Goal: Task Accomplishment & Management: Use online tool/utility

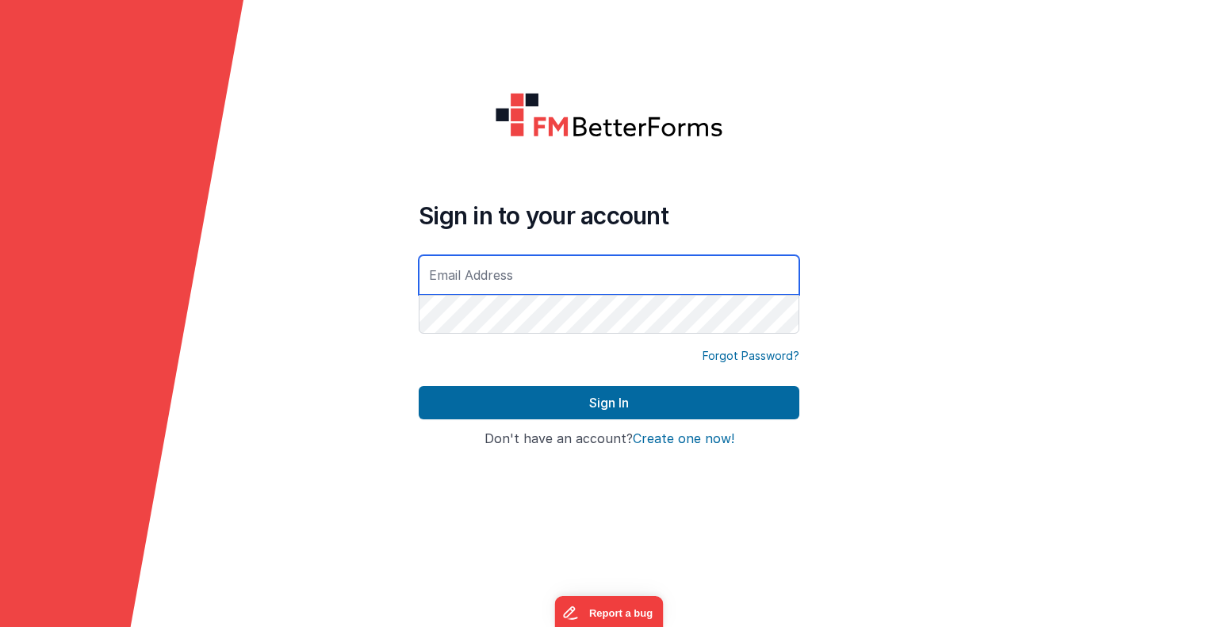
type input "[EMAIL_ADDRESS][DOMAIN_NAME]"
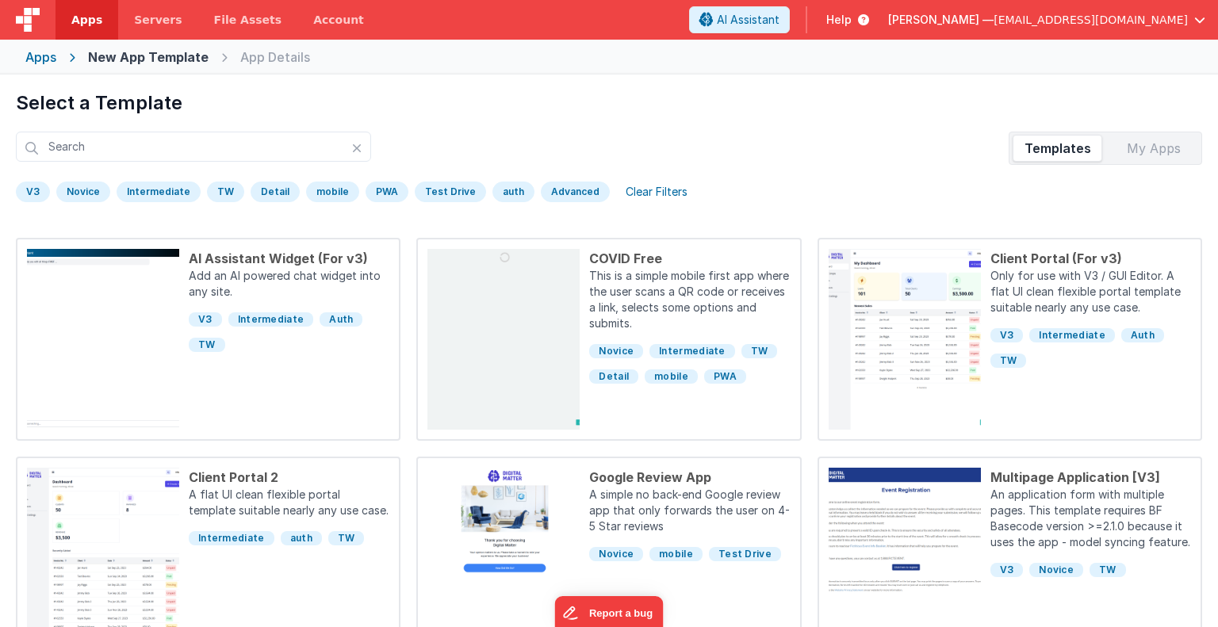
click at [43, 58] on div "Apps" at bounding box center [40, 57] width 31 height 19
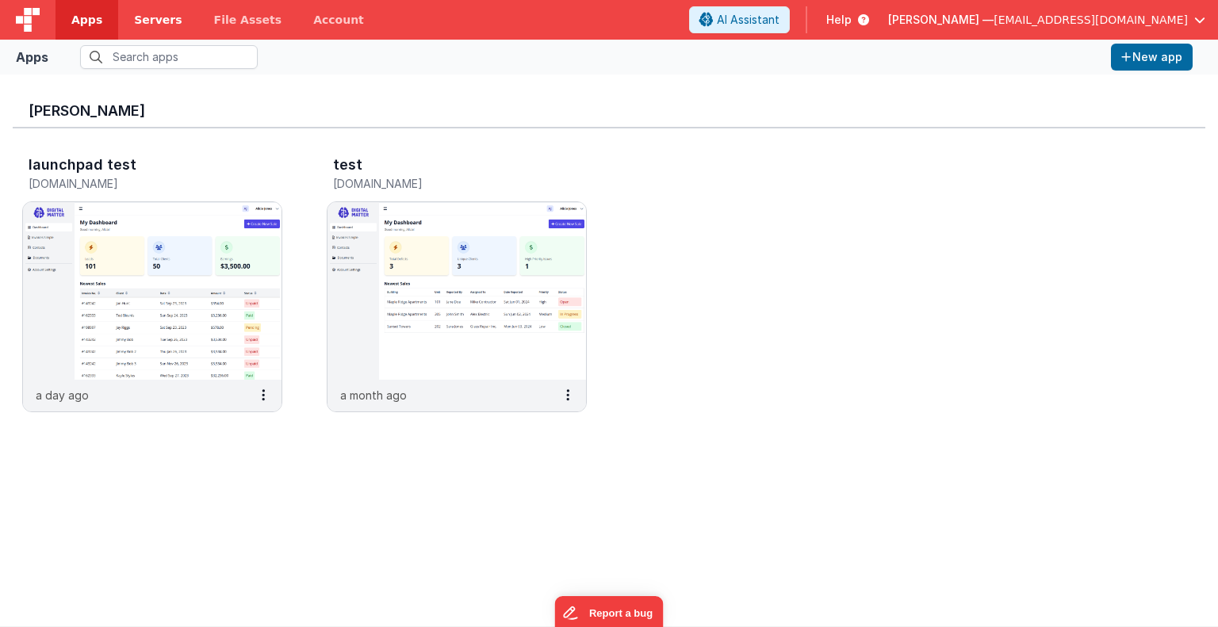
click at [138, 22] on span "Servers" at bounding box center [158, 20] width 48 height 16
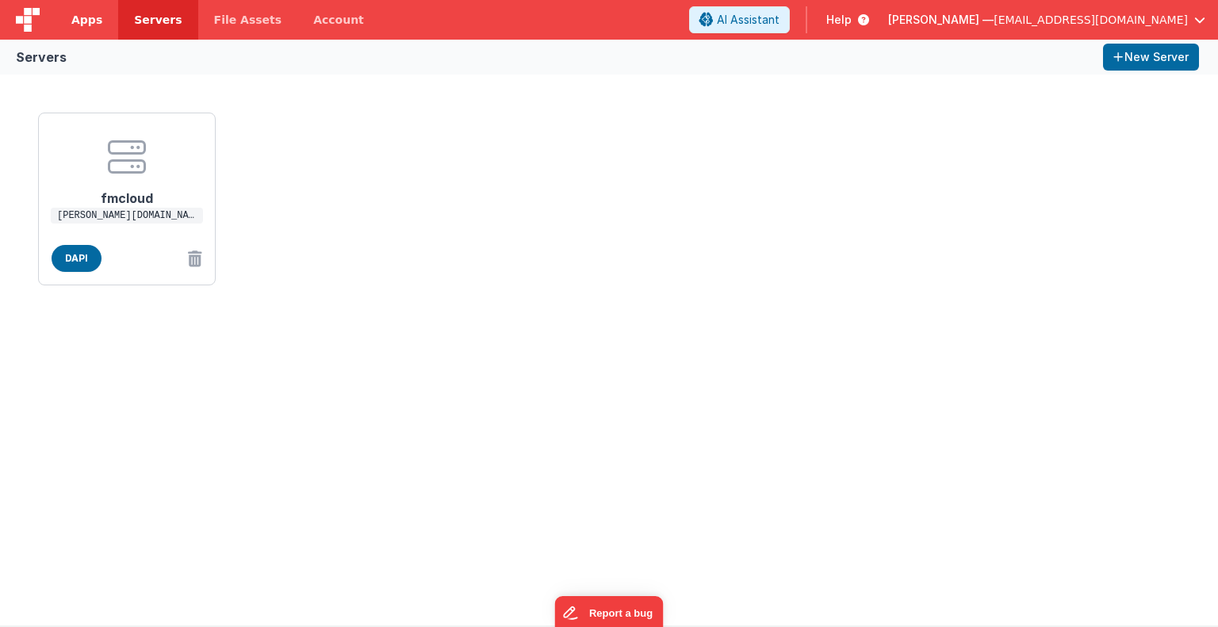
click at [84, 22] on span "Apps" at bounding box center [86, 20] width 31 height 16
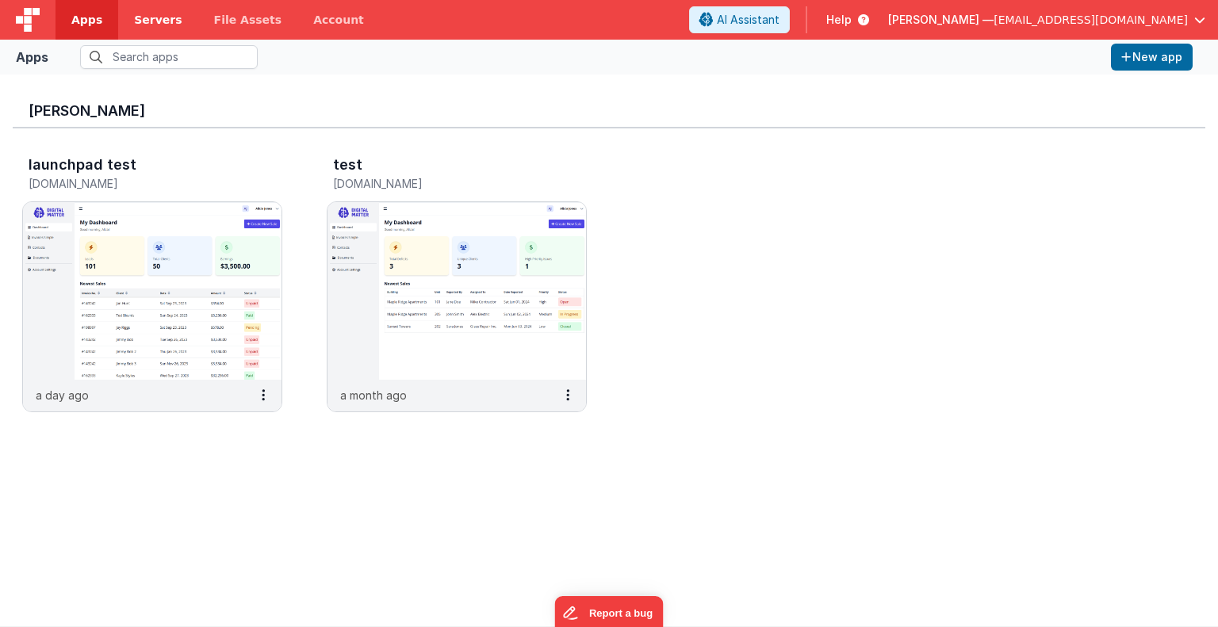
click at [146, 20] on span "Servers" at bounding box center [158, 20] width 48 height 16
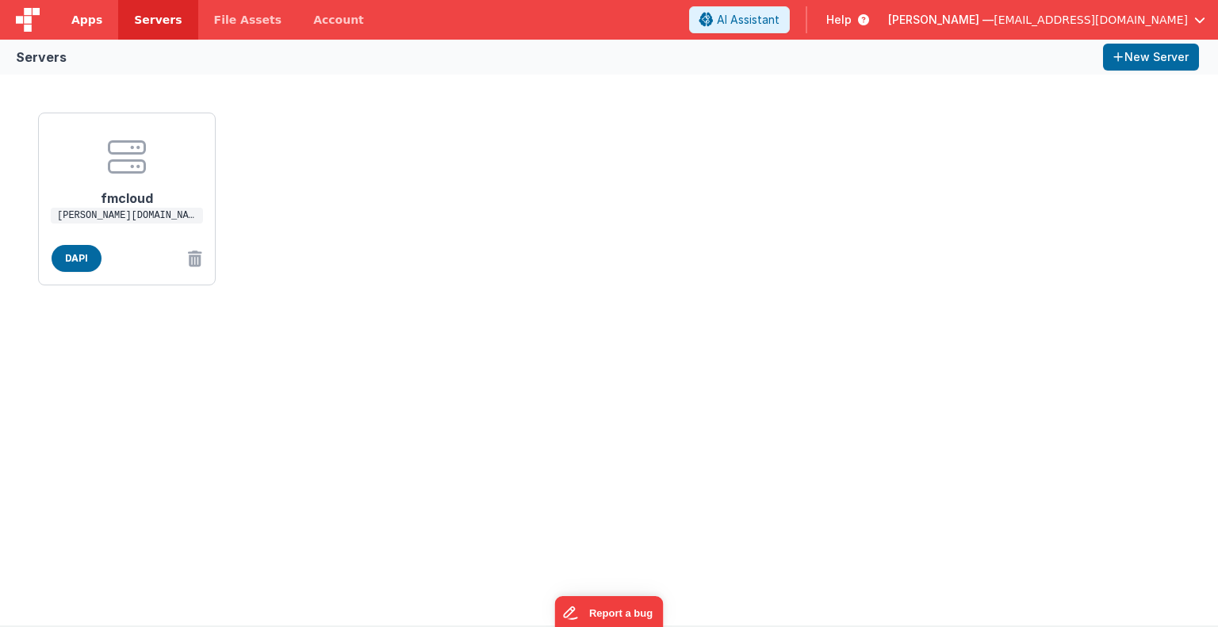
click at [78, 21] on span "Apps" at bounding box center [86, 20] width 31 height 16
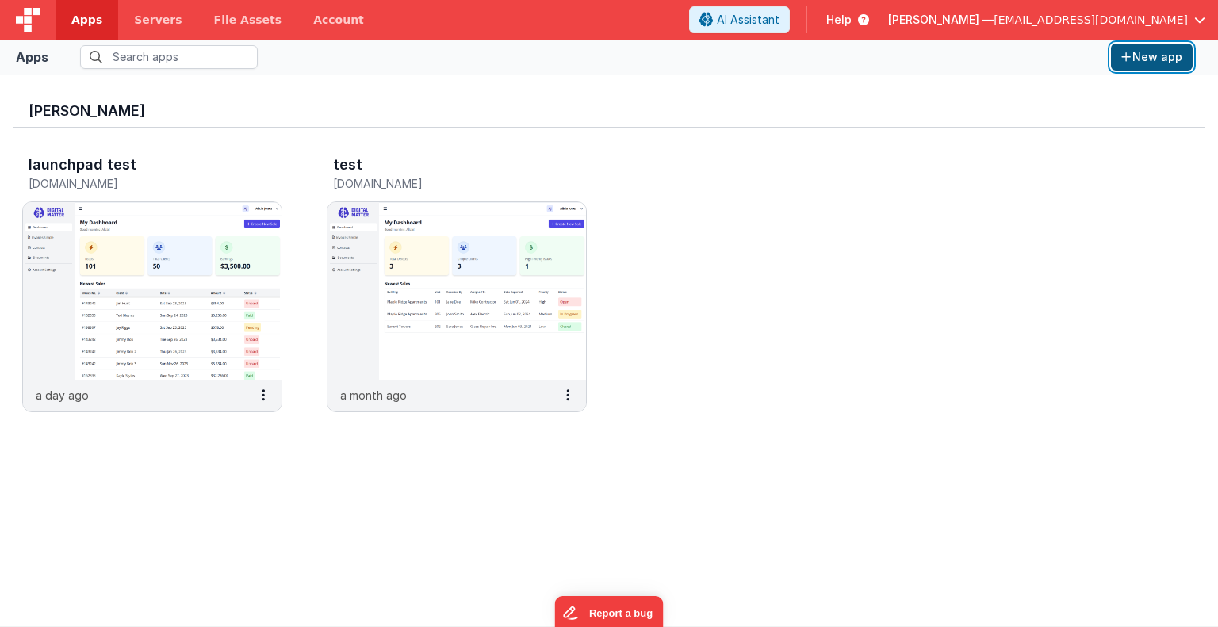
click at [1147, 59] on button "New app" at bounding box center [1152, 57] width 82 height 27
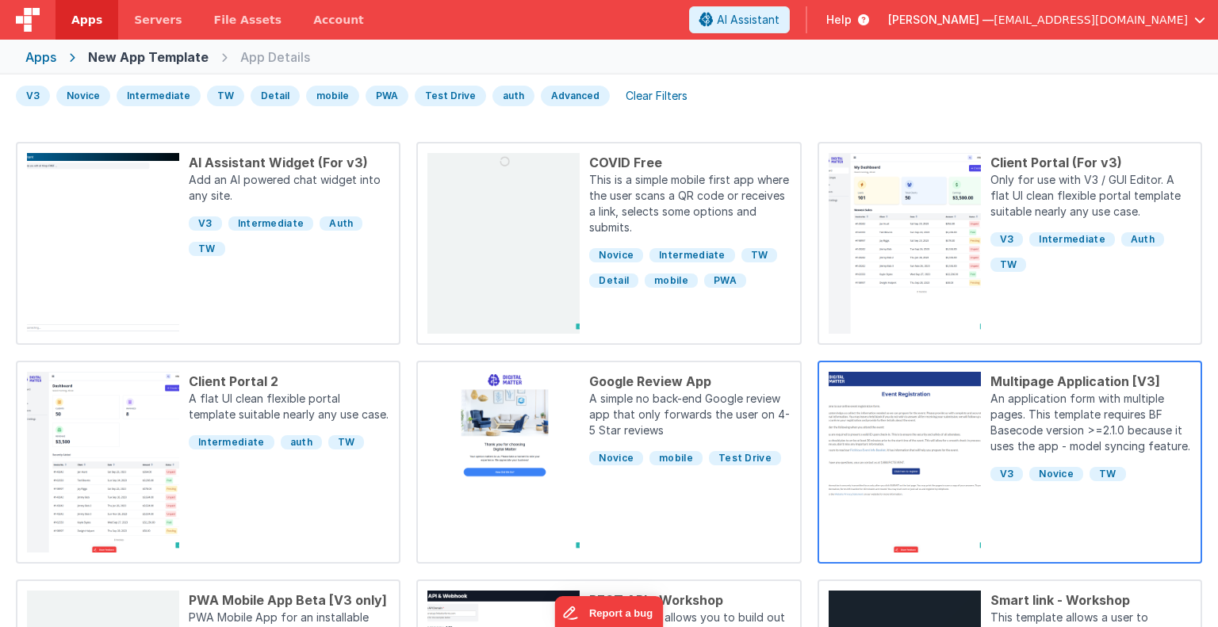
scroll to position [94, 0]
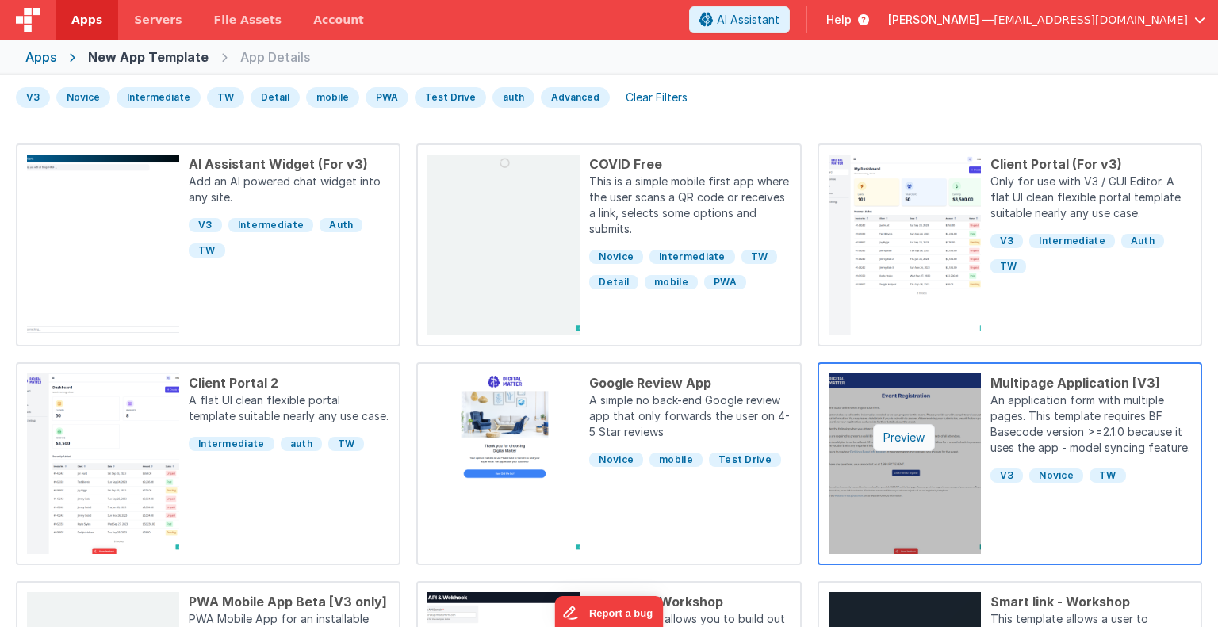
click at [914, 440] on div "Preview" at bounding box center [904, 437] width 62 height 27
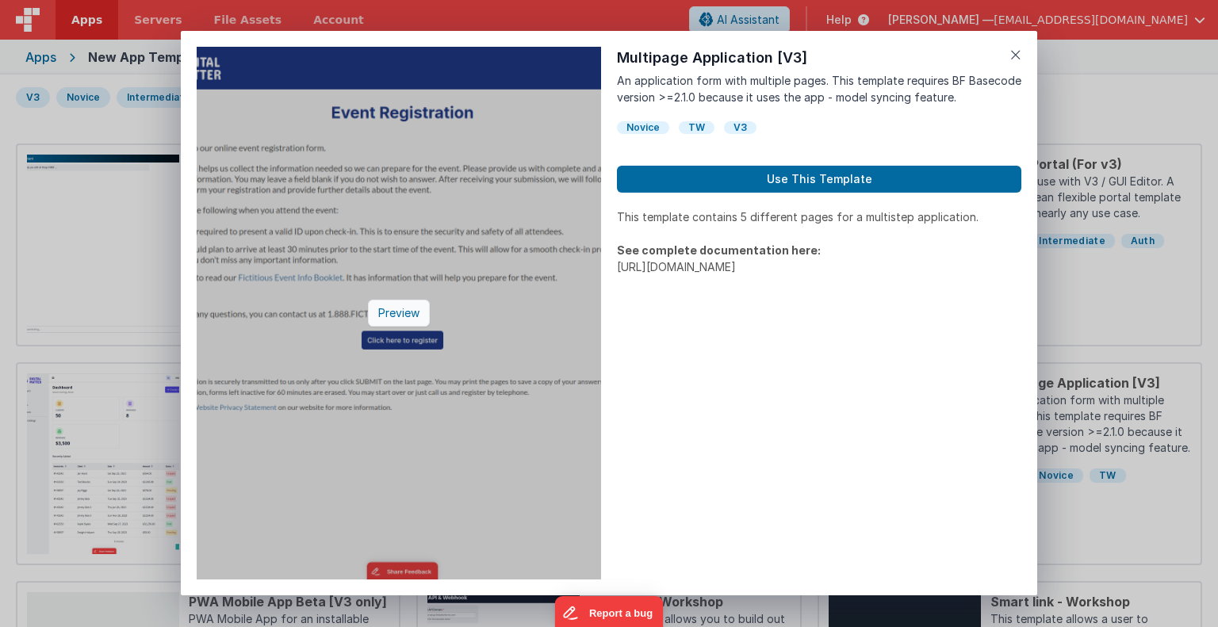
click at [400, 320] on div "Preview" at bounding box center [399, 313] width 62 height 27
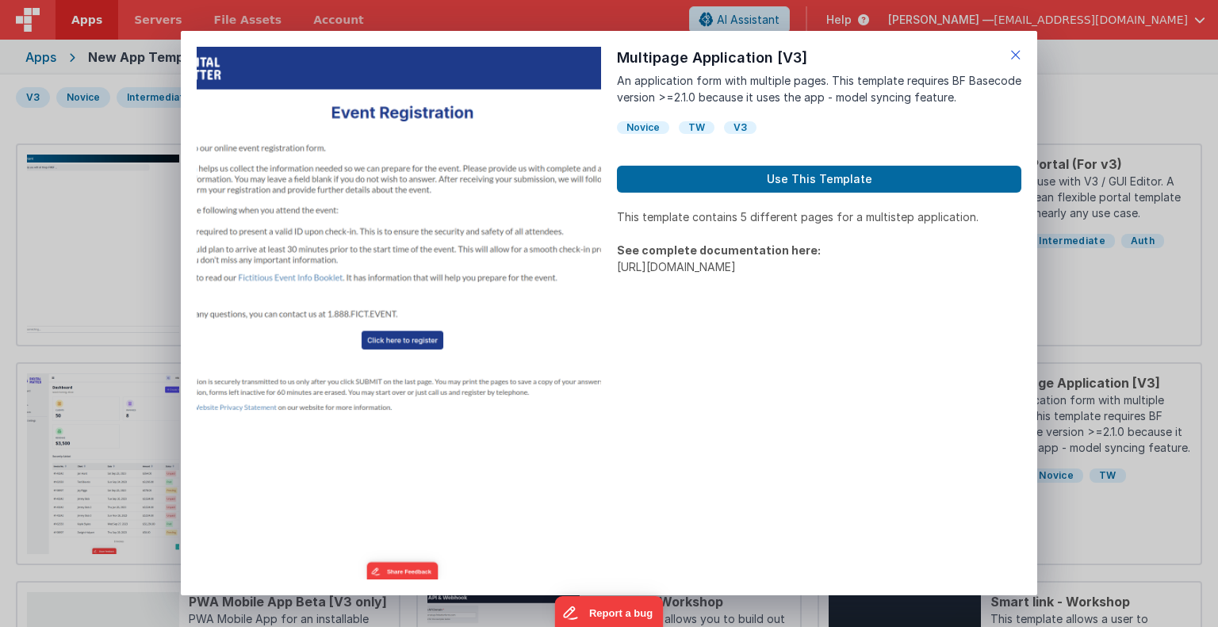
click at [1017, 60] on icon at bounding box center [1015, 55] width 11 height 22
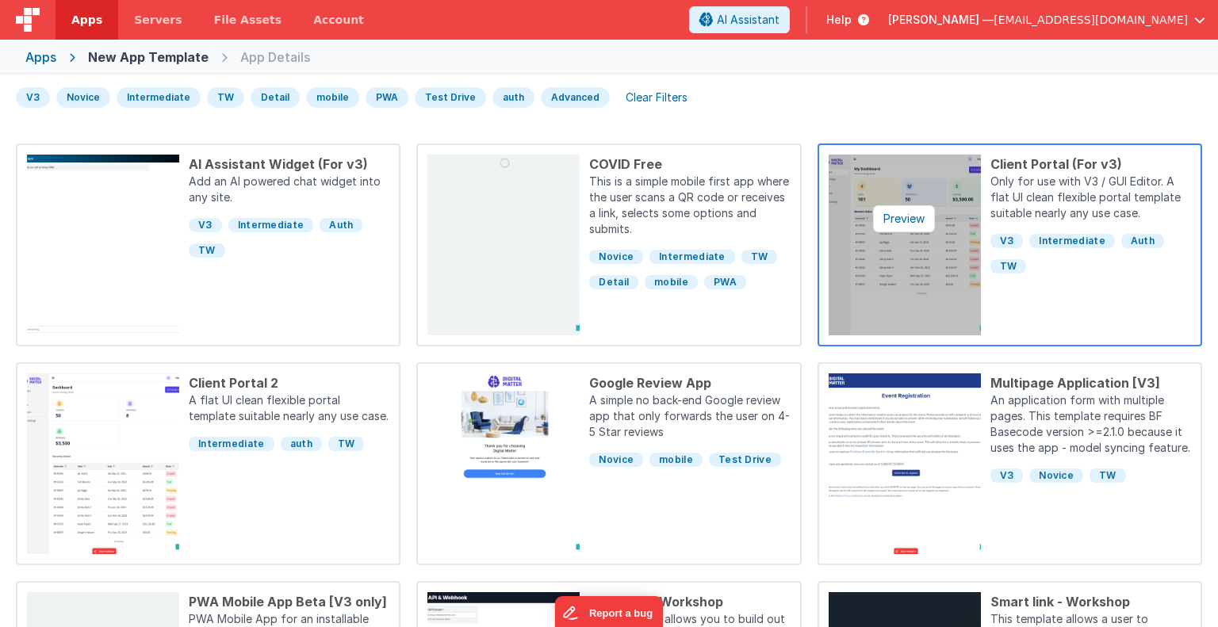
click at [923, 260] on img at bounding box center [905, 245] width 152 height 181
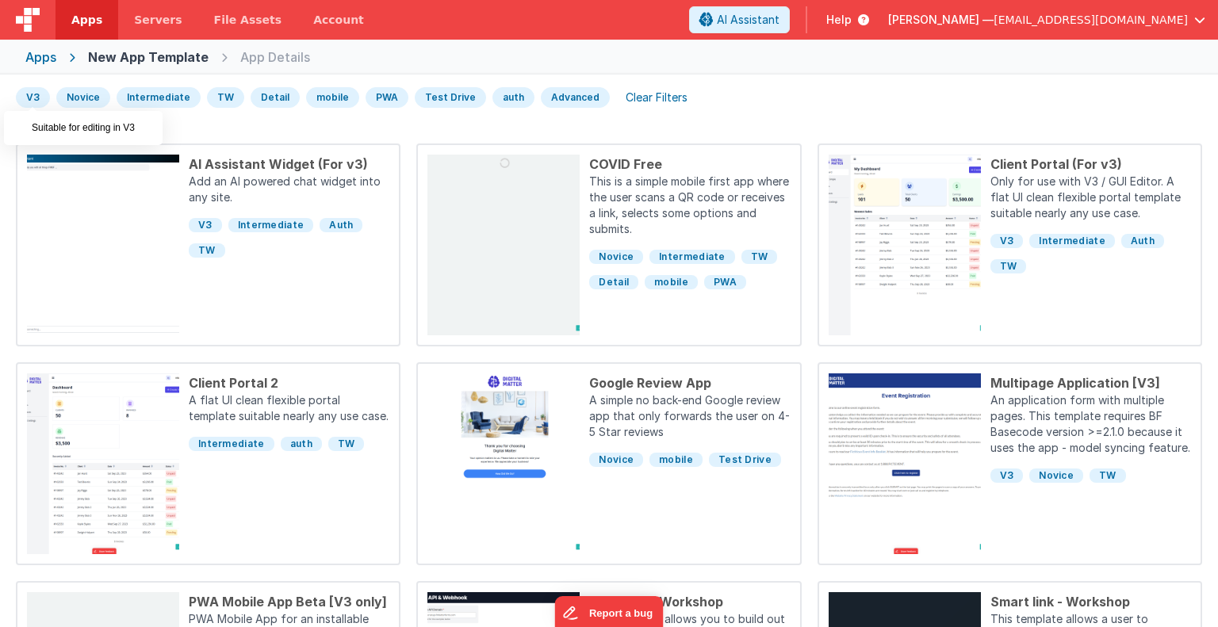
click at [28, 95] on div "V3" at bounding box center [33, 97] width 34 height 21
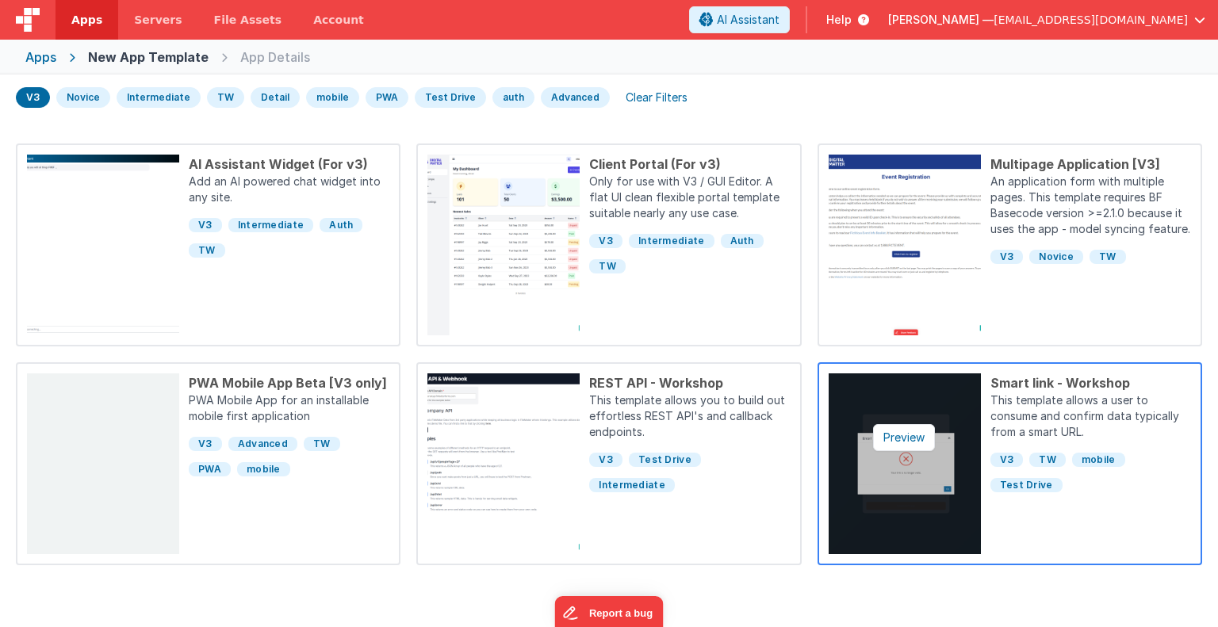
click at [902, 458] on img at bounding box center [905, 464] width 152 height 181
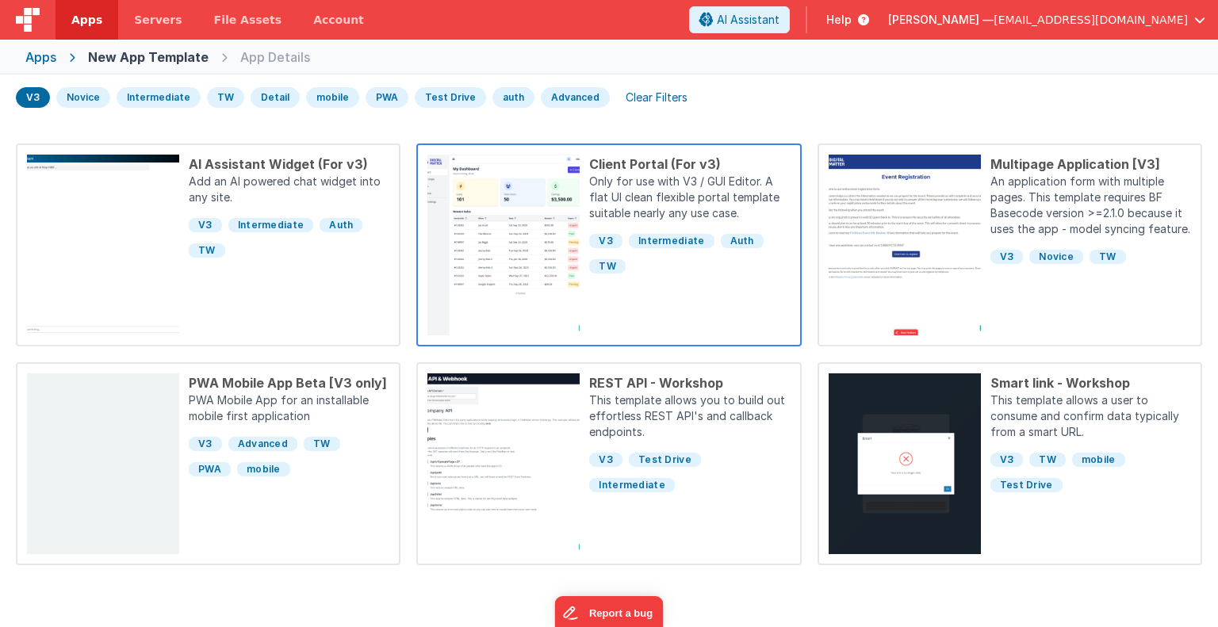
click at [623, 178] on p "Only for use with V3 / GUI Editor. A flat UI clean flexible portal template sui…" at bounding box center [689, 199] width 201 height 51
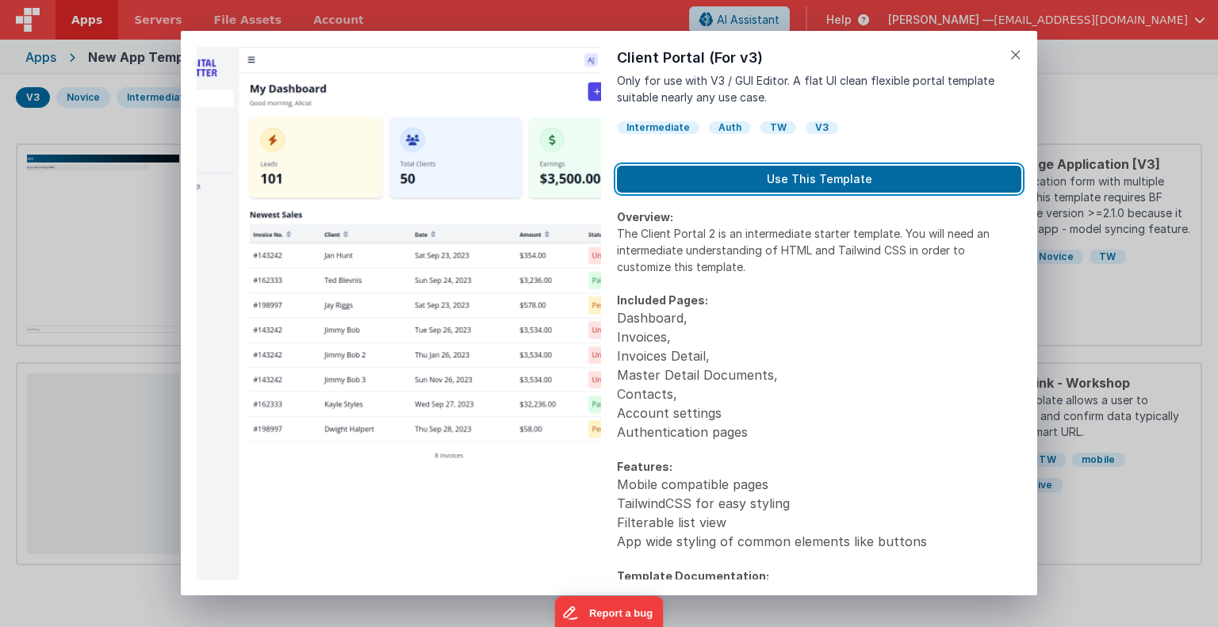
click at [623, 178] on button "Use This Template" at bounding box center [819, 179] width 404 height 27
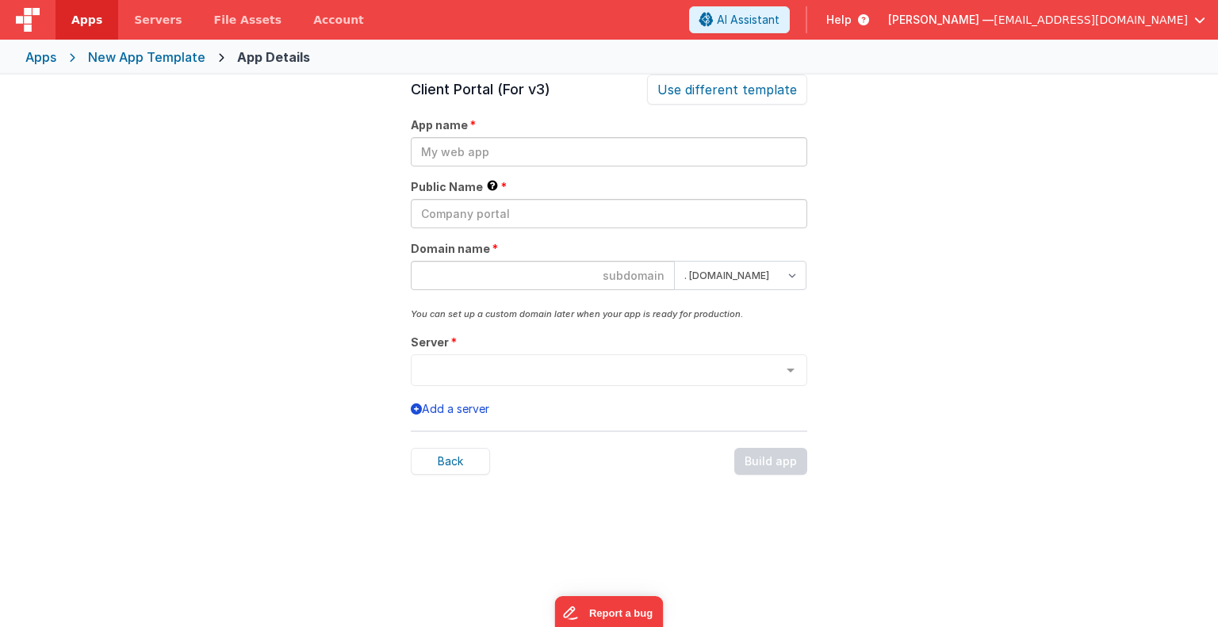
scroll to position [54, 0]
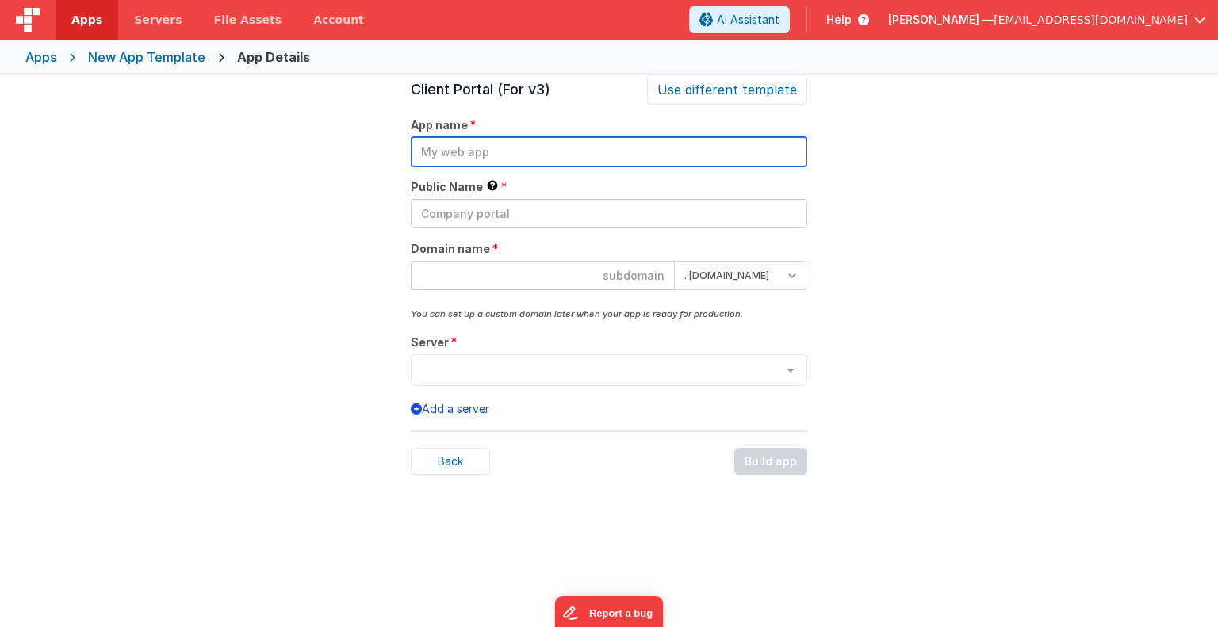
click at [543, 151] on input "text" at bounding box center [609, 151] width 396 height 29
type input "qmdb-1"
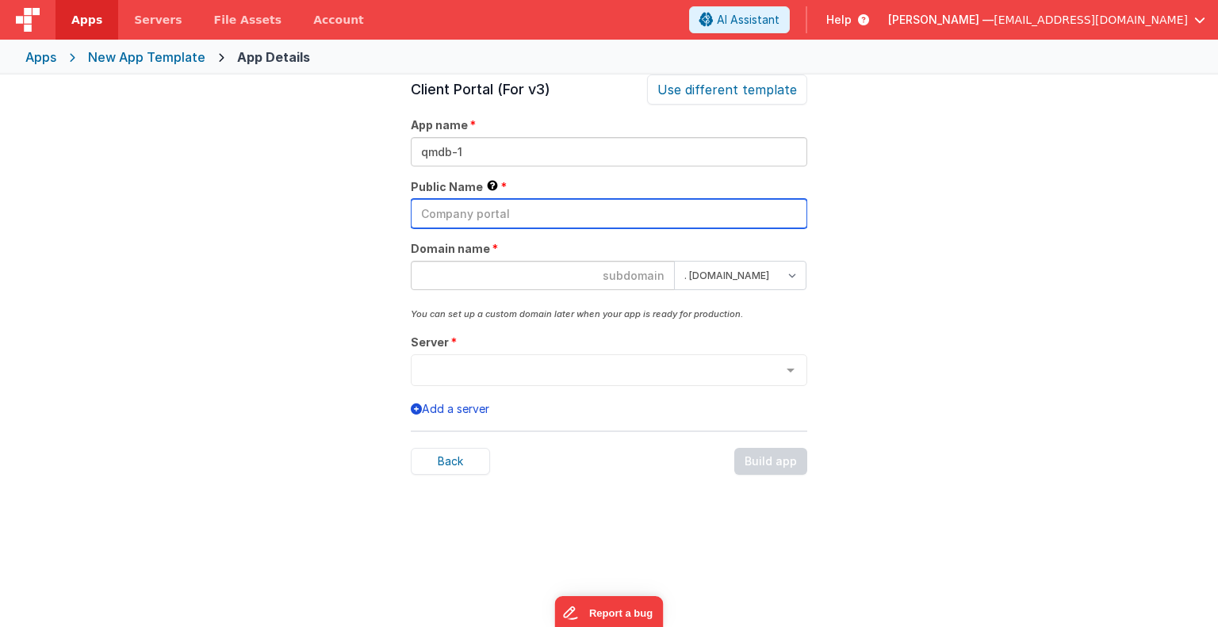
click at [460, 217] on input "text" at bounding box center [609, 213] width 396 height 29
click at [471, 215] on input "text" at bounding box center [609, 213] width 396 height 29
type input "qmdb"
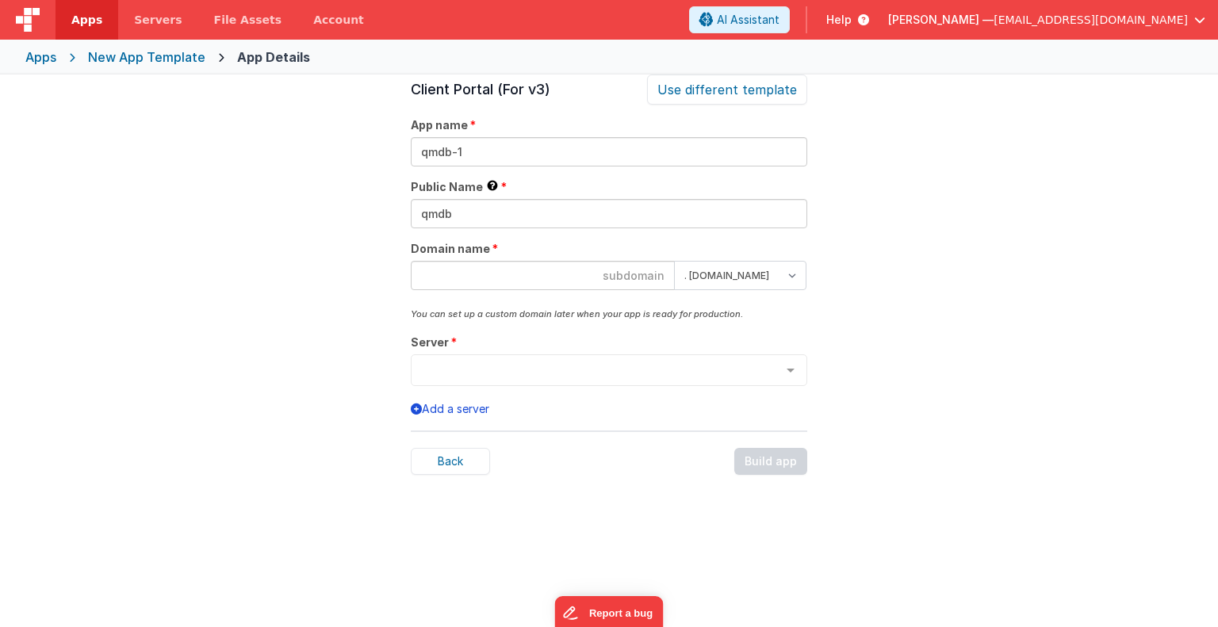
click at [457, 276] on input at bounding box center [543, 275] width 264 height 29
click at [44, 56] on div "Apps" at bounding box center [40, 57] width 31 height 19
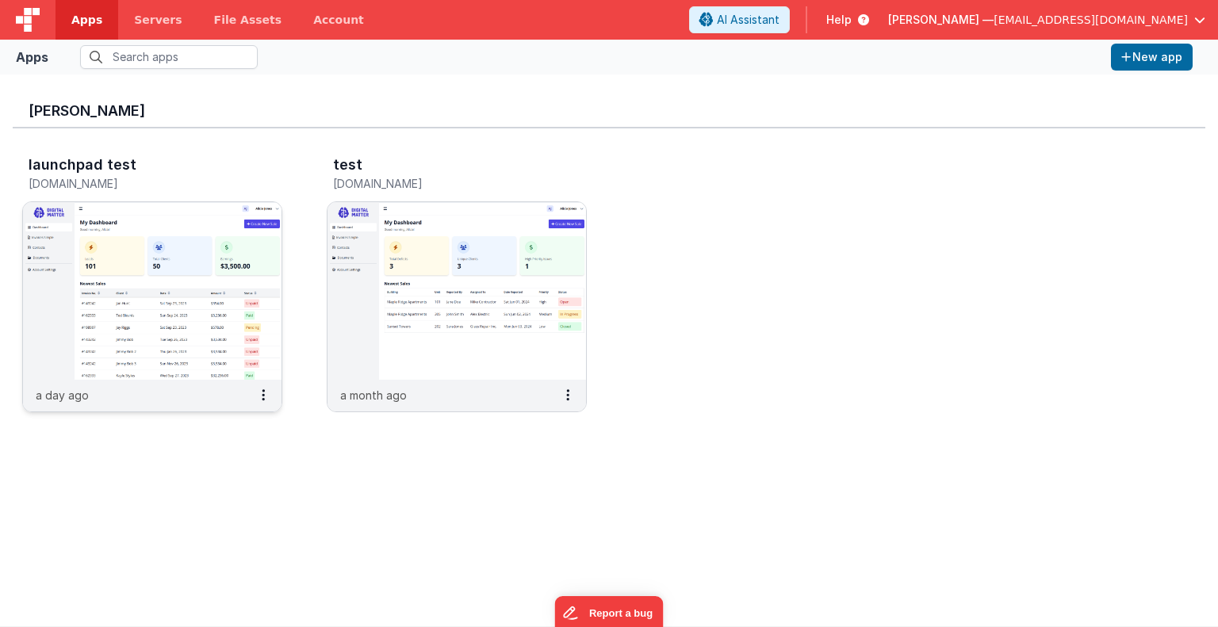
click at [124, 176] on div "launchpad test" at bounding box center [136, 167] width 214 height 21
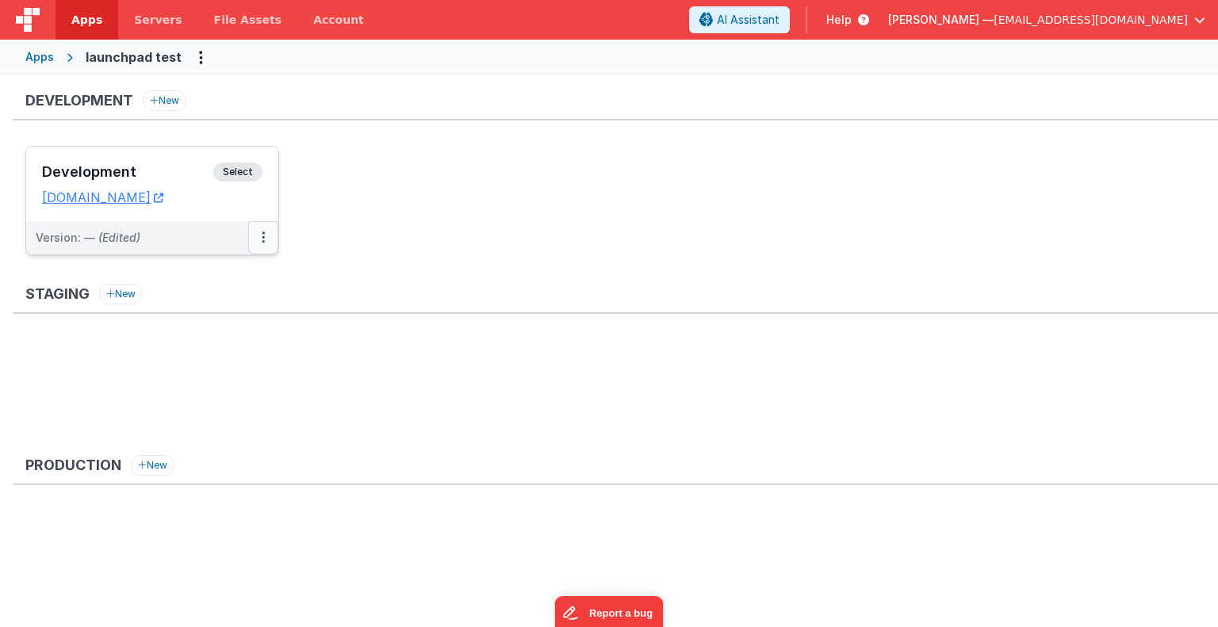
click at [260, 236] on button at bounding box center [263, 237] width 30 height 33
click at [210, 267] on link "Edit" at bounding box center [209, 273] width 140 height 29
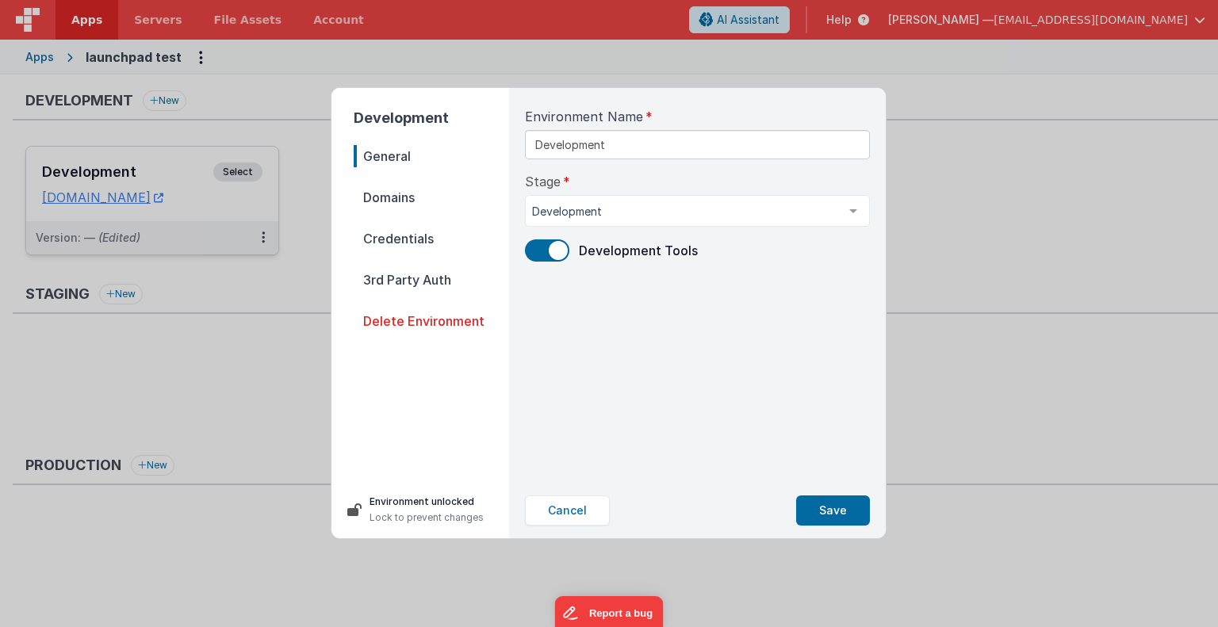
click at [393, 186] on span "Domains" at bounding box center [431, 197] width 155 height 22
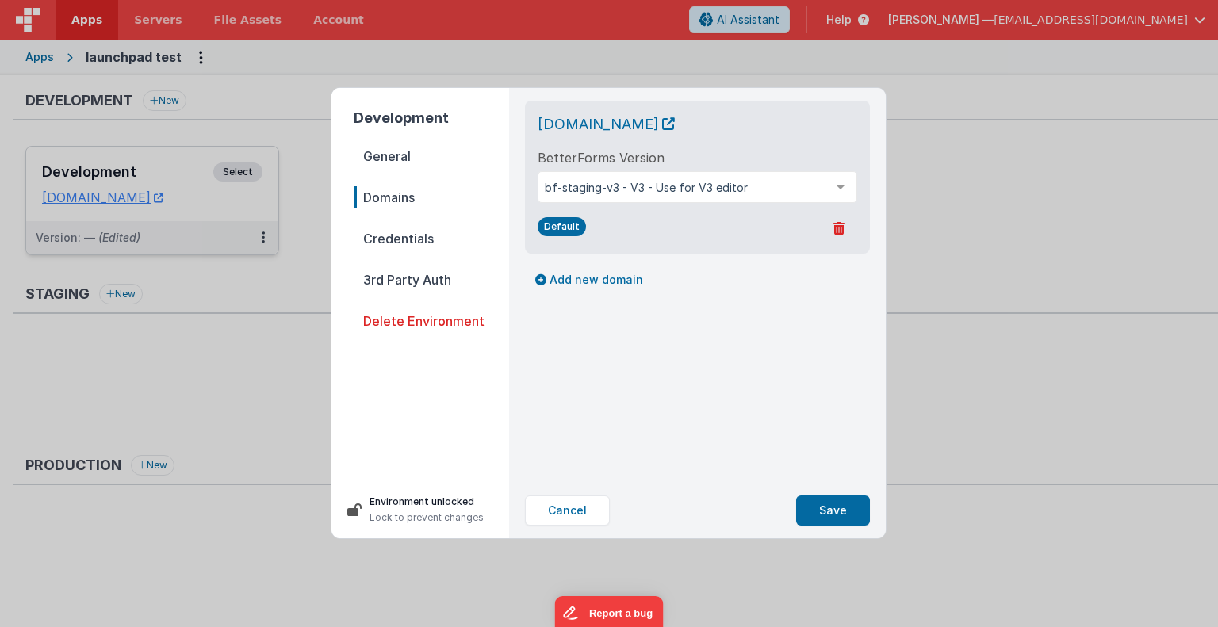
click at [317, 100] on div "Development General Domains Credentials 3rd Party Auth Delete Environment Envir…" at bounding box center [609, 313] width 1218 height 627
click at [829, 503] on button "Save" at bounding box center [833, 511] width 74 height 30
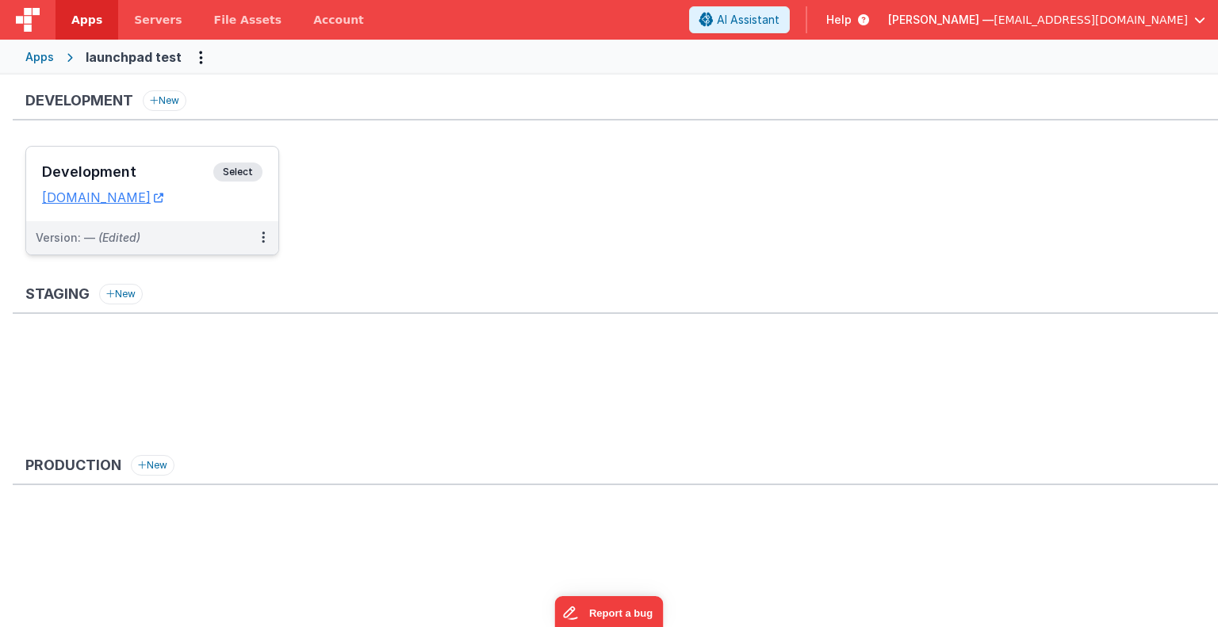
click at [52, 59] on div "Apps" at bounding box center [39, 57] width 29 height 16
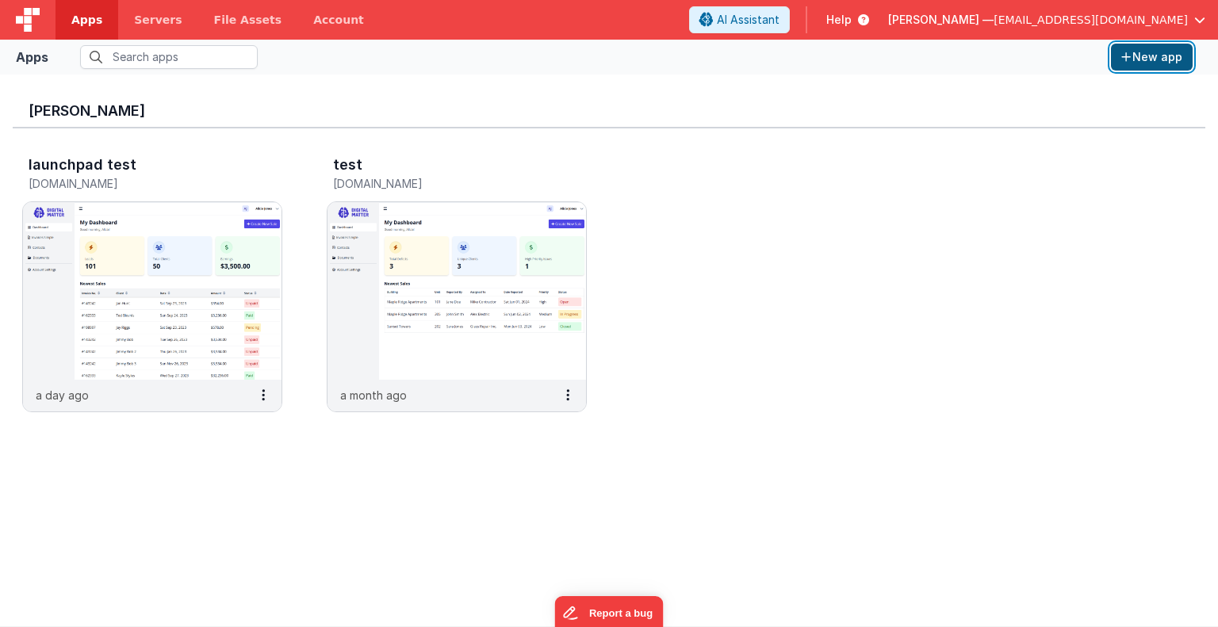
click at [1149, 62] on button "New app" at bounding box center [1152, 57] width 82 height 27
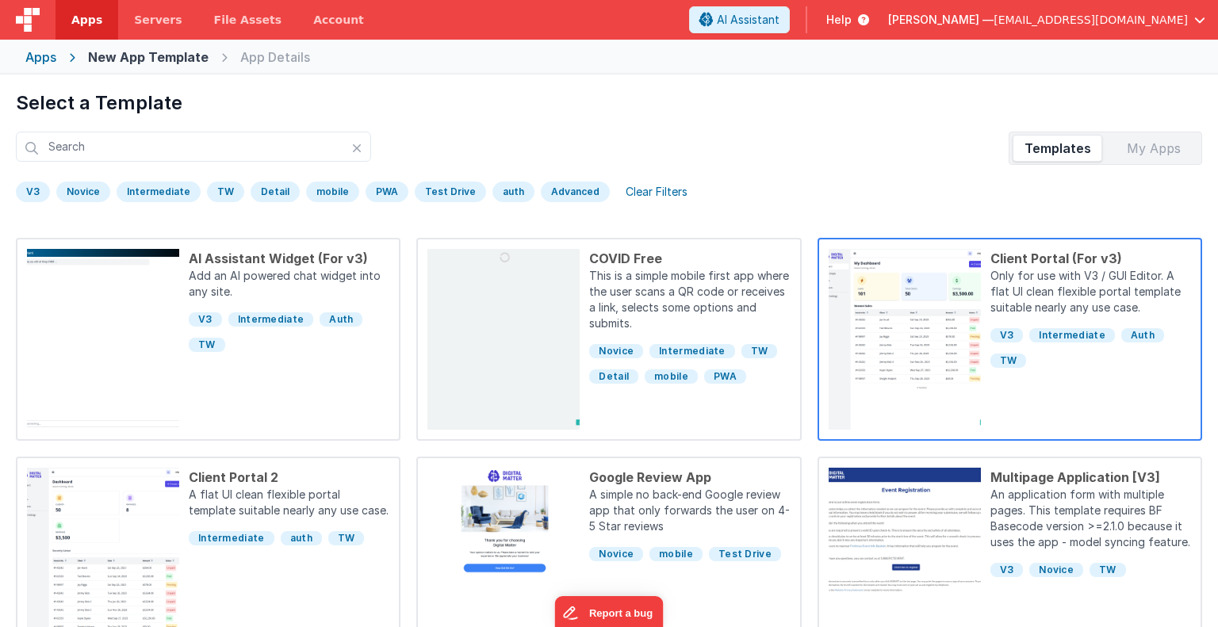
click at [1056, 294] on p "Only for use with V3 / GUI Editor. A flat UI clean flexible portal template sui…" at bounding box center [1090, 293] width 201 height 51
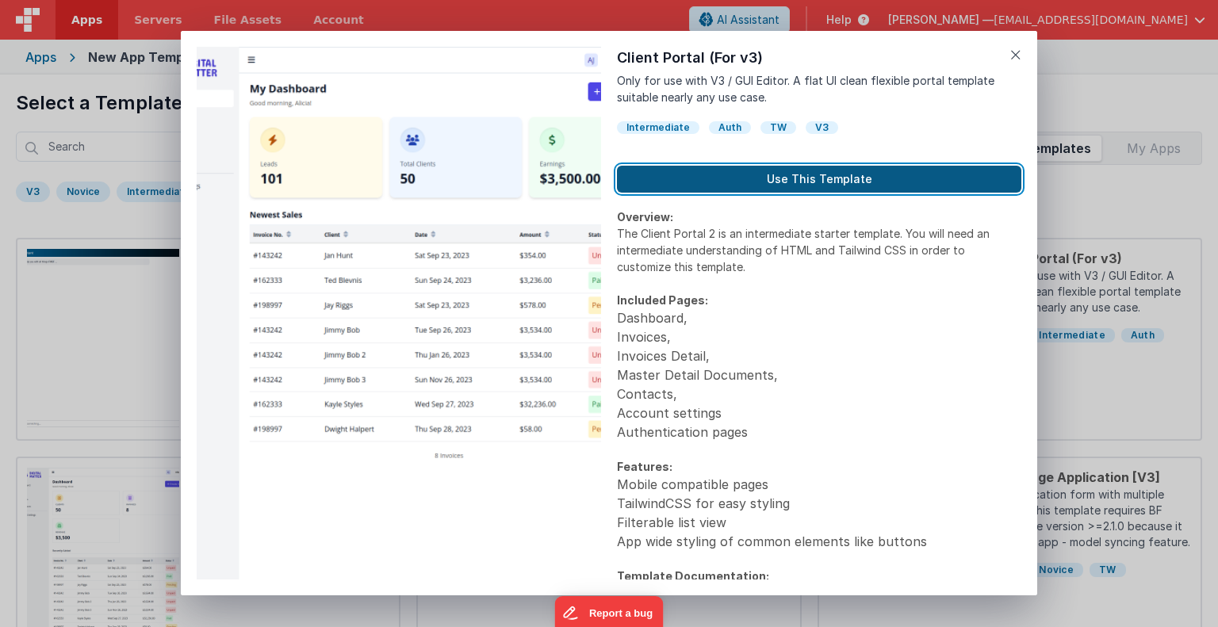
click at [812, 183] on button "Use This Template" at bounding box center [819, 179] width 404 height 27
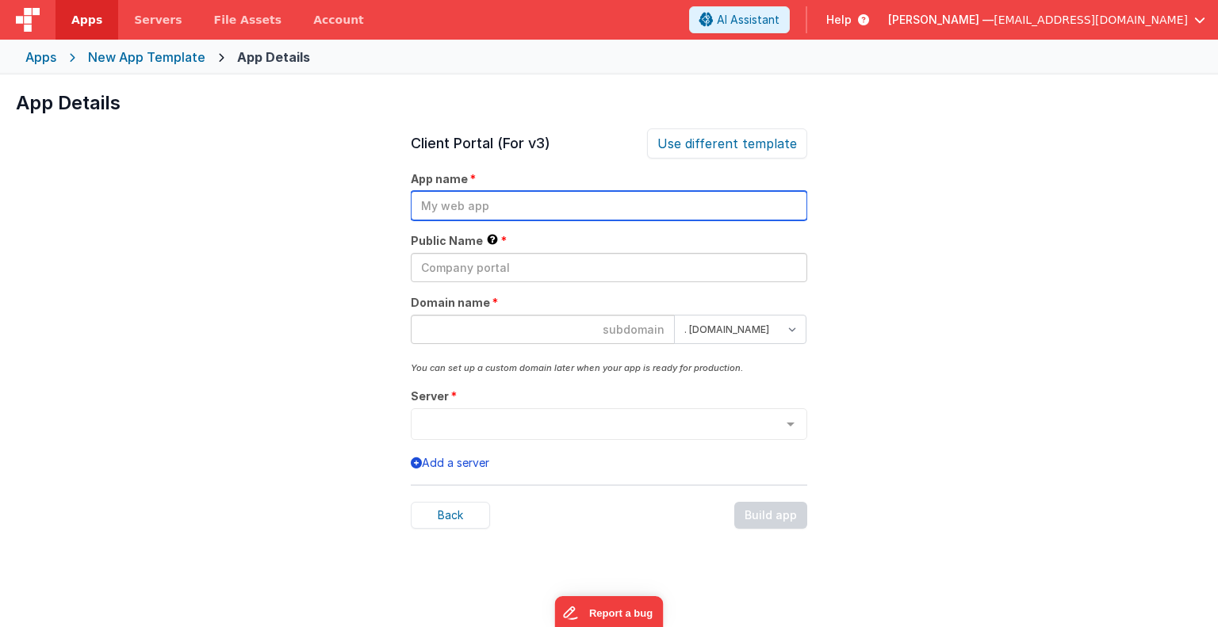
click at [503, 209] on input "text" at bounding box center [609, 205] width 396 height 29
type input "l"
type input "c"
type input "stubb-portal"
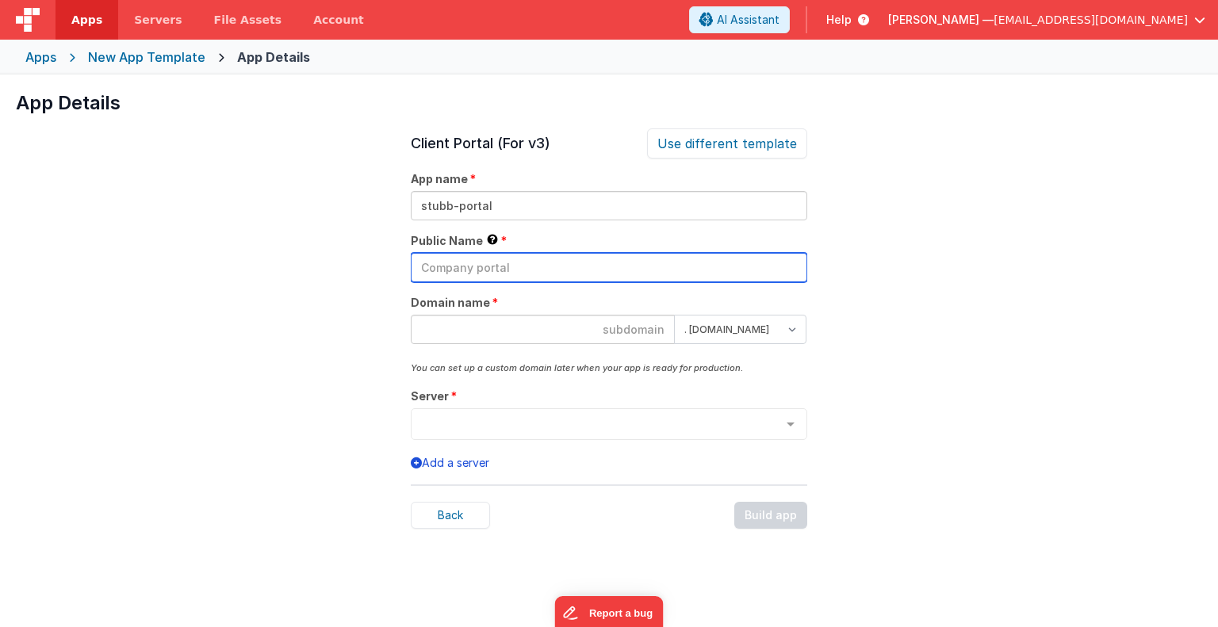
click at [431, 266] on input "text" at bounding box center [609, 267] width 396 height 29
type input "[PERSON_NAME] 1"
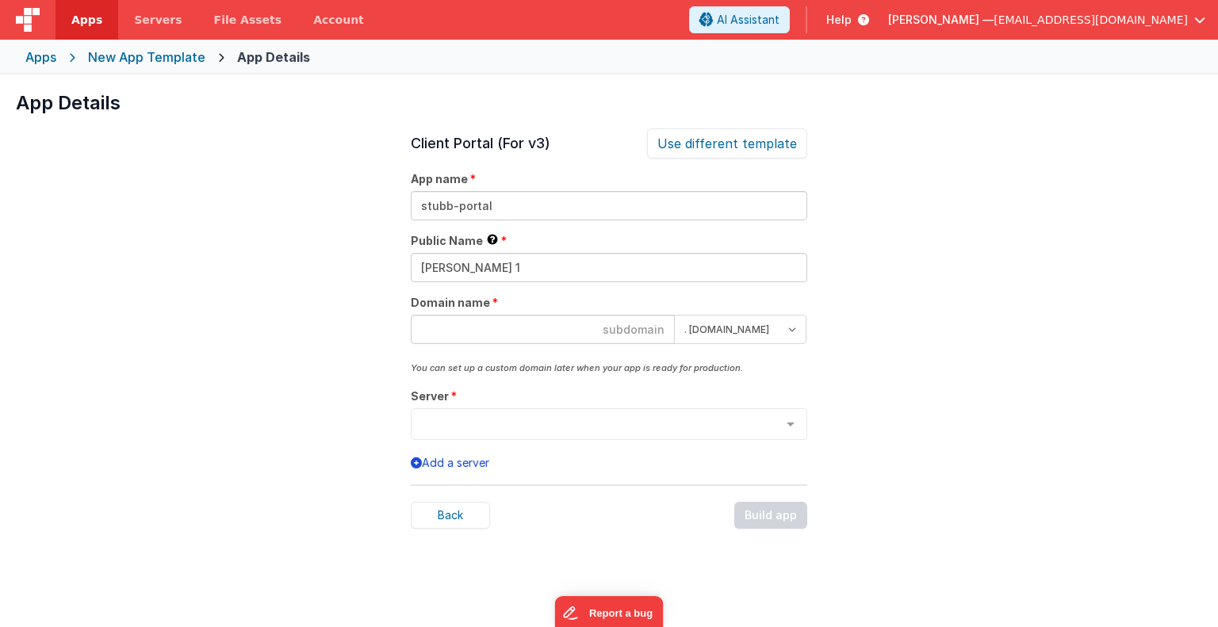
click at [454, 331] on input at bounding box center [543, 329] width 264 height 29
type input "[PERSON_NAME]"
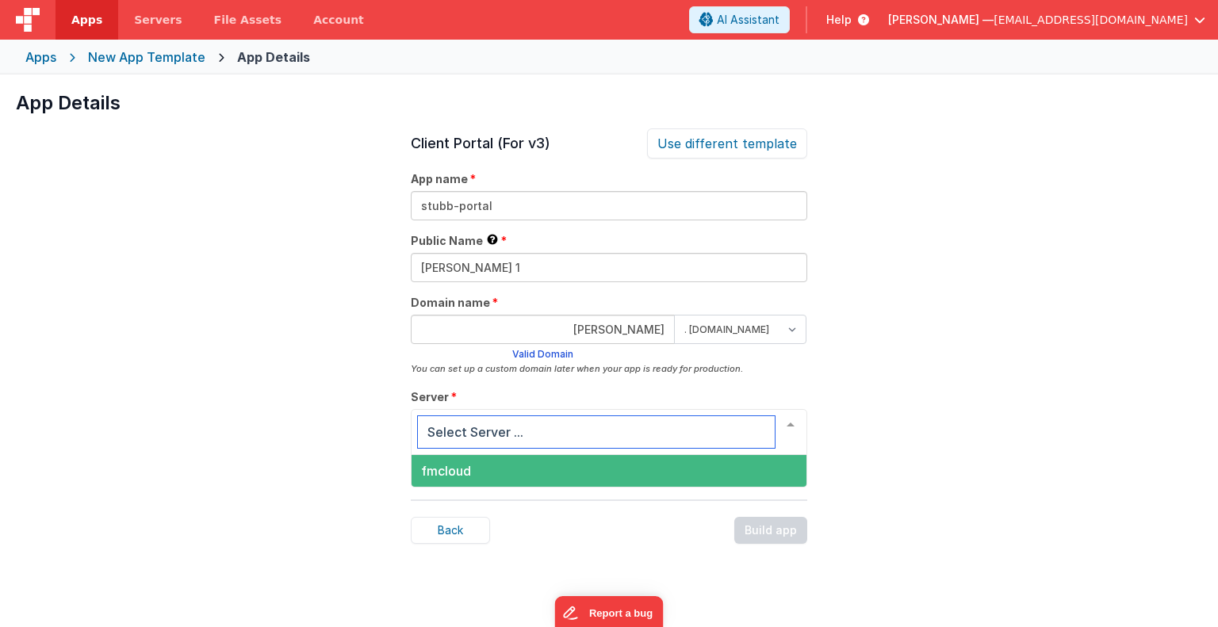
click at [538, 465] on span "fmcloud" at bounding box center [609, 471] width 395 height 32
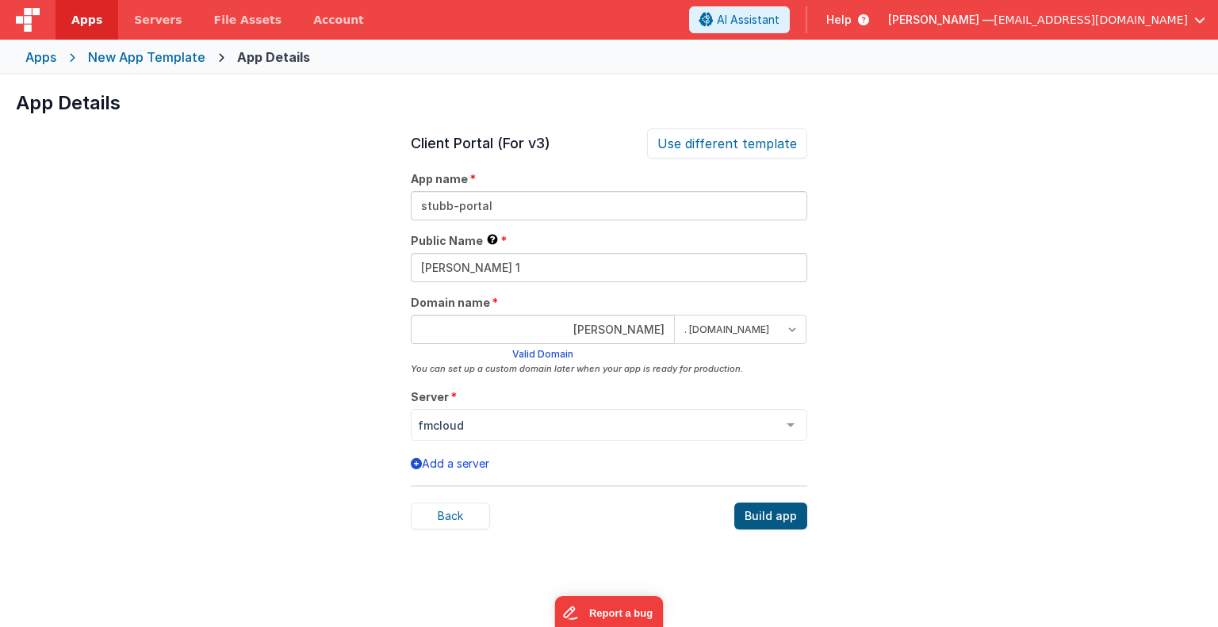
click at [763, 514] on div "Build app" at bounding box center [770, 516] width 73 height 27
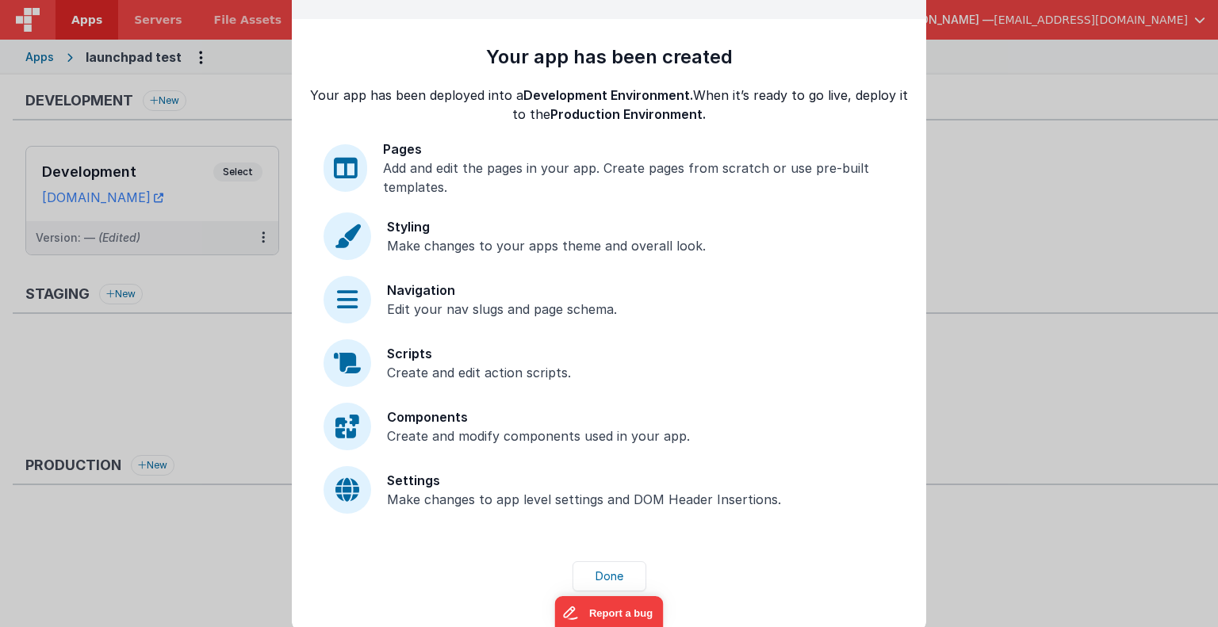
scroll to position [40, 0]
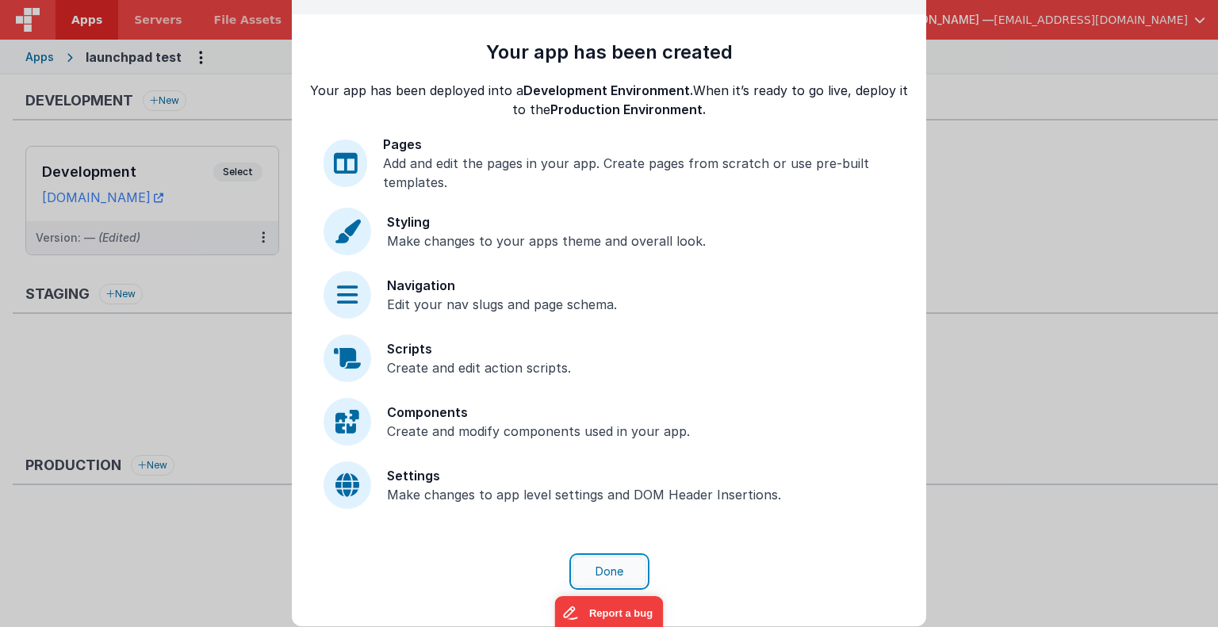
click at [596, 568] on button "Done" at bounding box center [610, 572] width 74 height 30
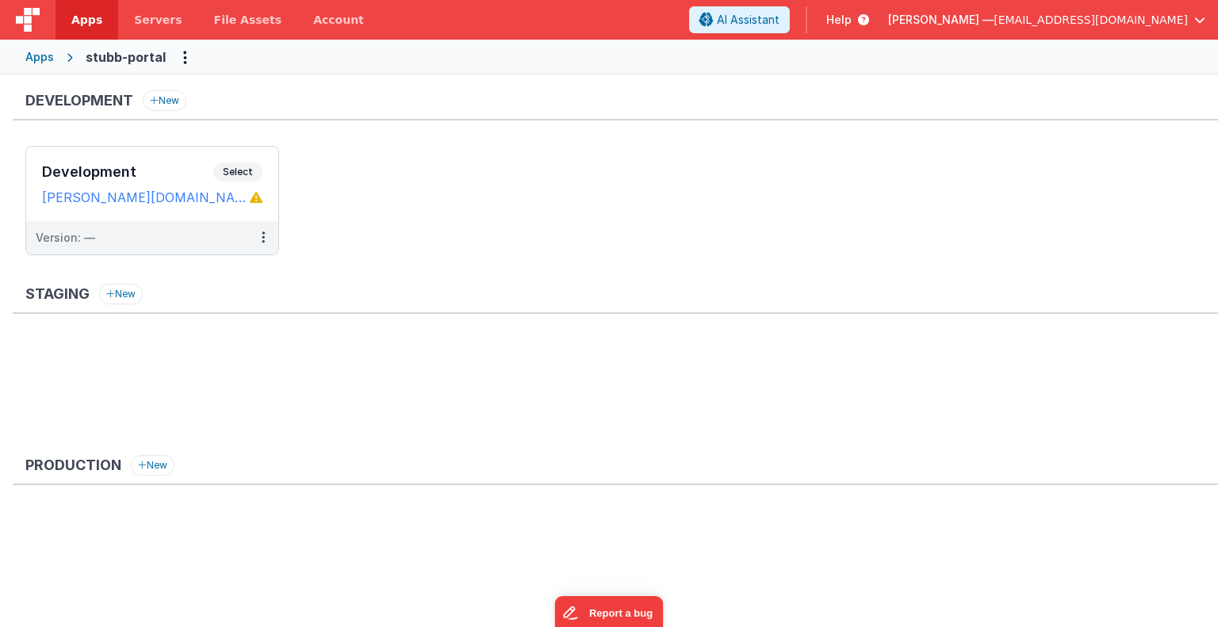
click at [35, 53] on div "Apps" at bounding box center [39, 57] width 29 height 16
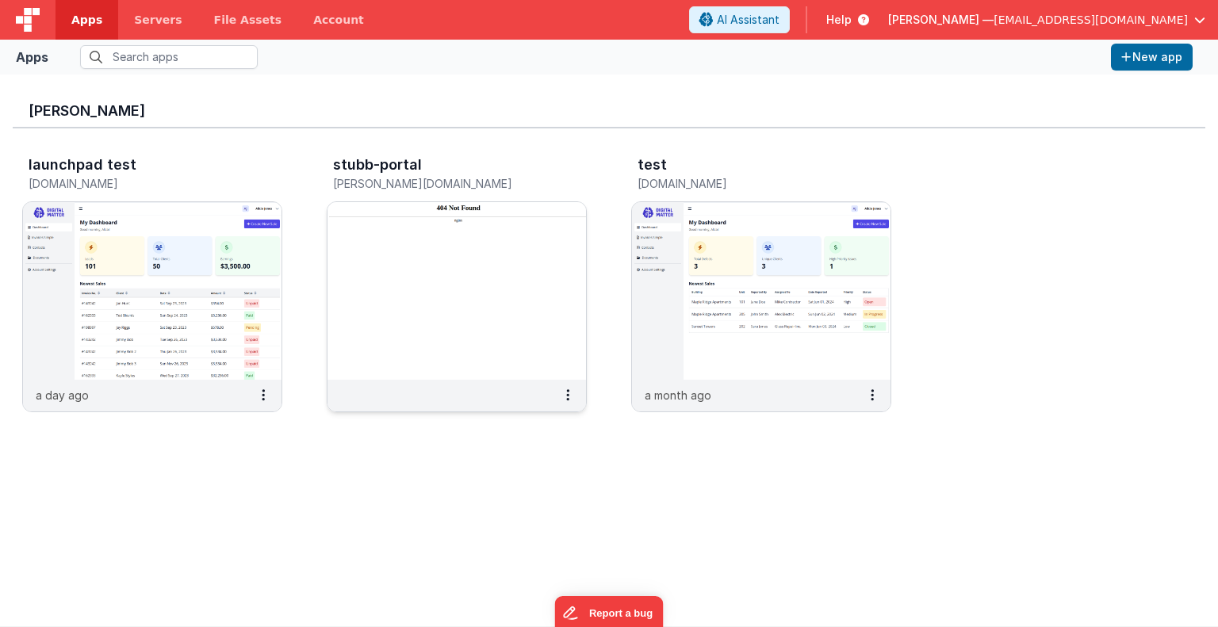
click at [428, 214] on img at bounding box center [457, 291] width 259 height 178
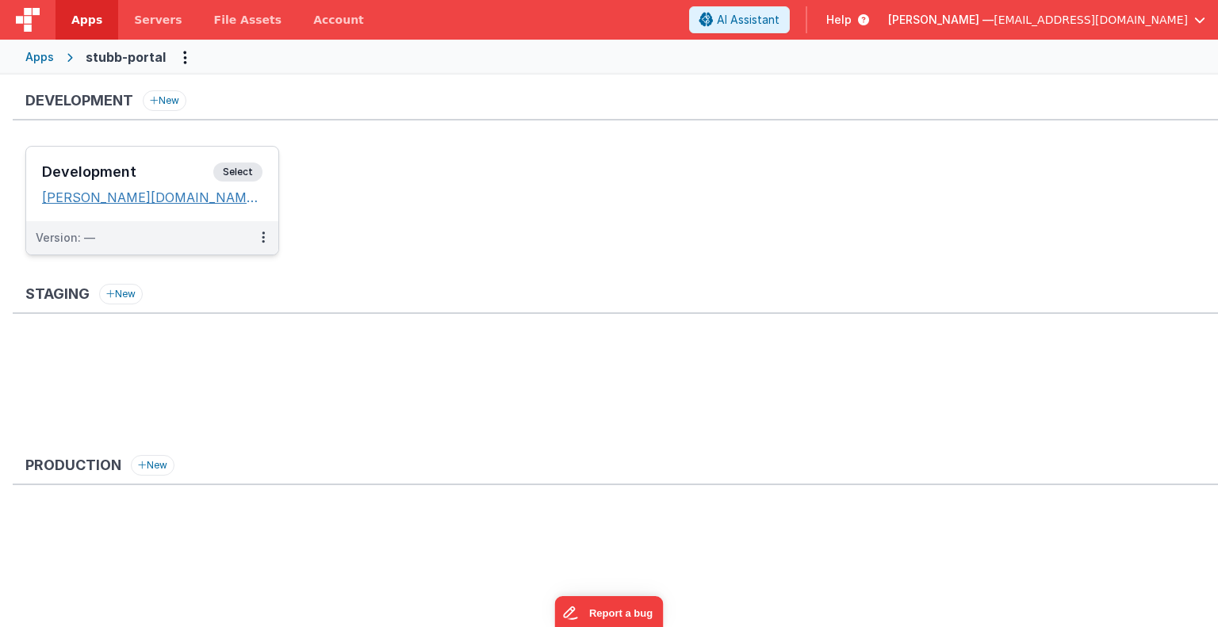
click at [170, 193] on link "[PERSON_NAME][DOMAIN_NAME]" at bounding box center [152, 198] width 220 height 16
click at [43, 60] on div "Apps" at bounding box center [39, 57] width 29 height 16
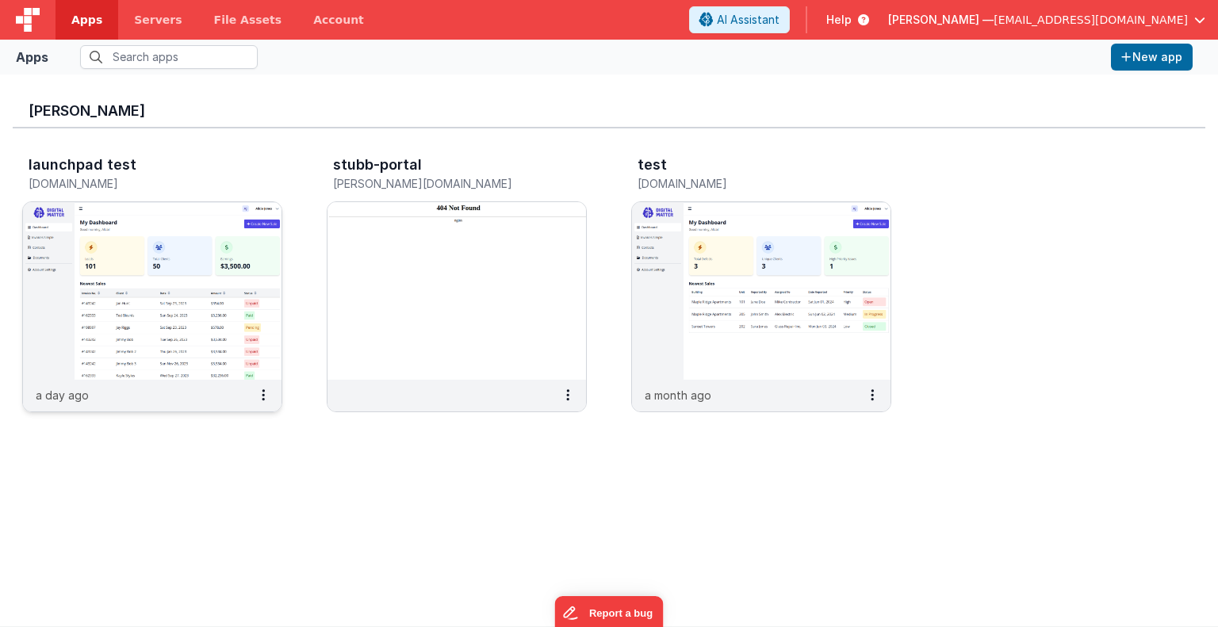
click at [98, 164] on h3 "launchpad test" at bounding box center [83, 165] width 108 height 16
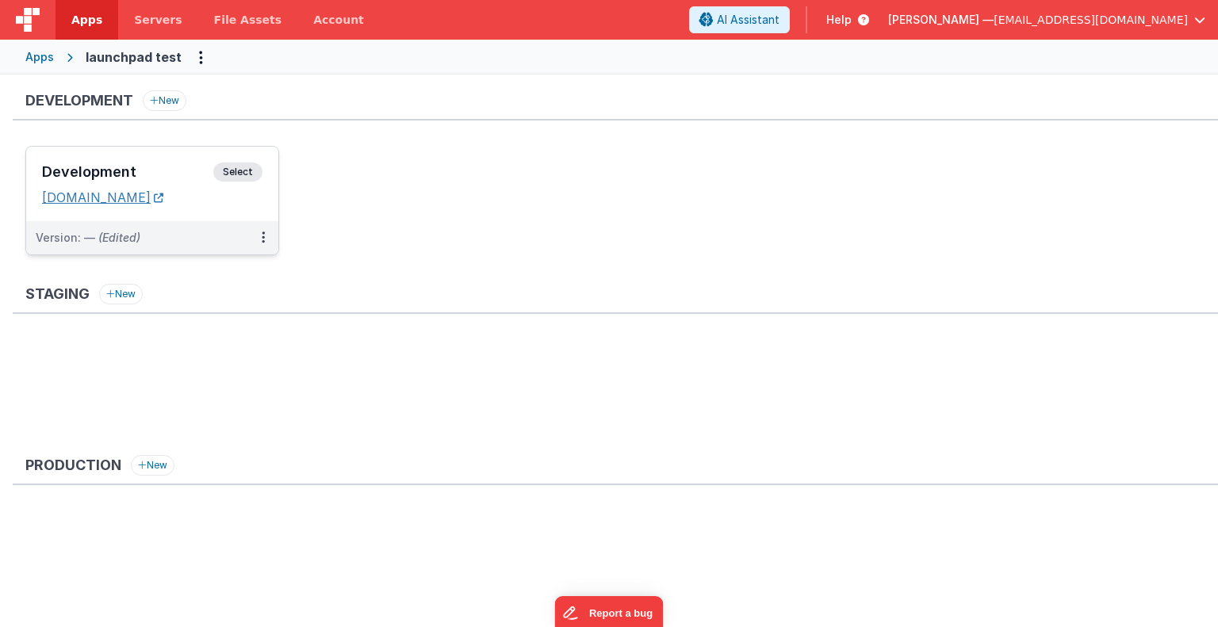
click at [131, 195] on link "[DOMAIN_NAME]" at bounding box center [102, 198] width 121 height 16
click at [163, 197] on link "[DOMAIN_NAME]" at bounding box center [102, 198] width 121 height 16
click at [139, 17] on span "Servers" at bounding box center [158, 20] width 48 height 16
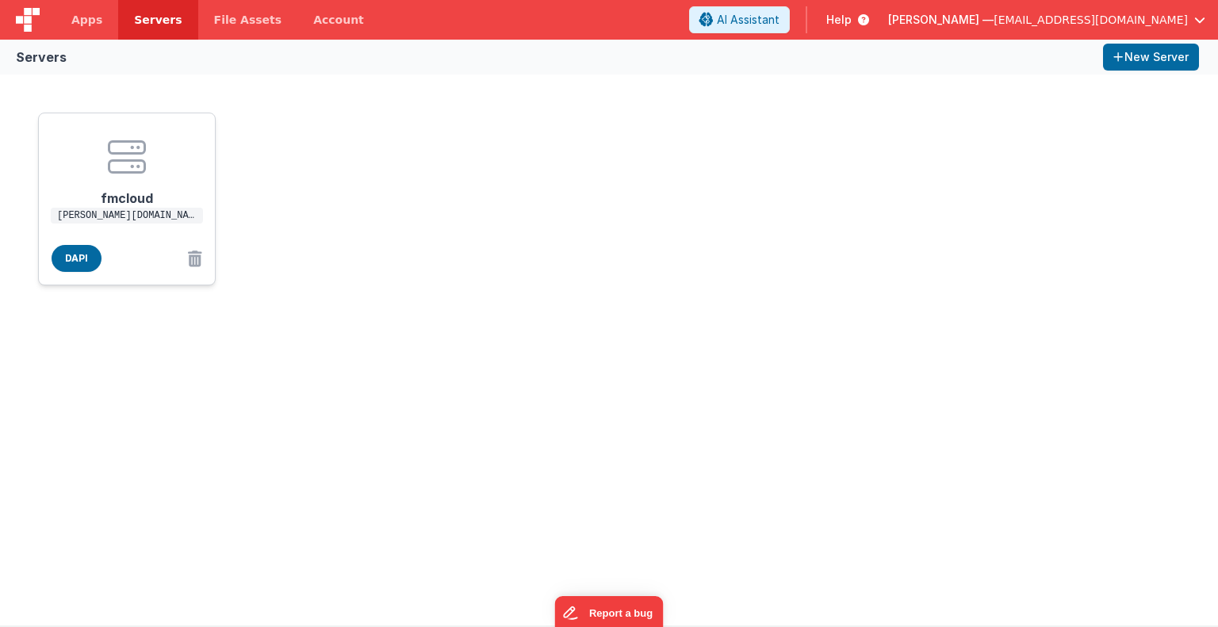
click at [119, 186] on h1 "fmcloud" at bounding box center [126, 192] width 127 height 32
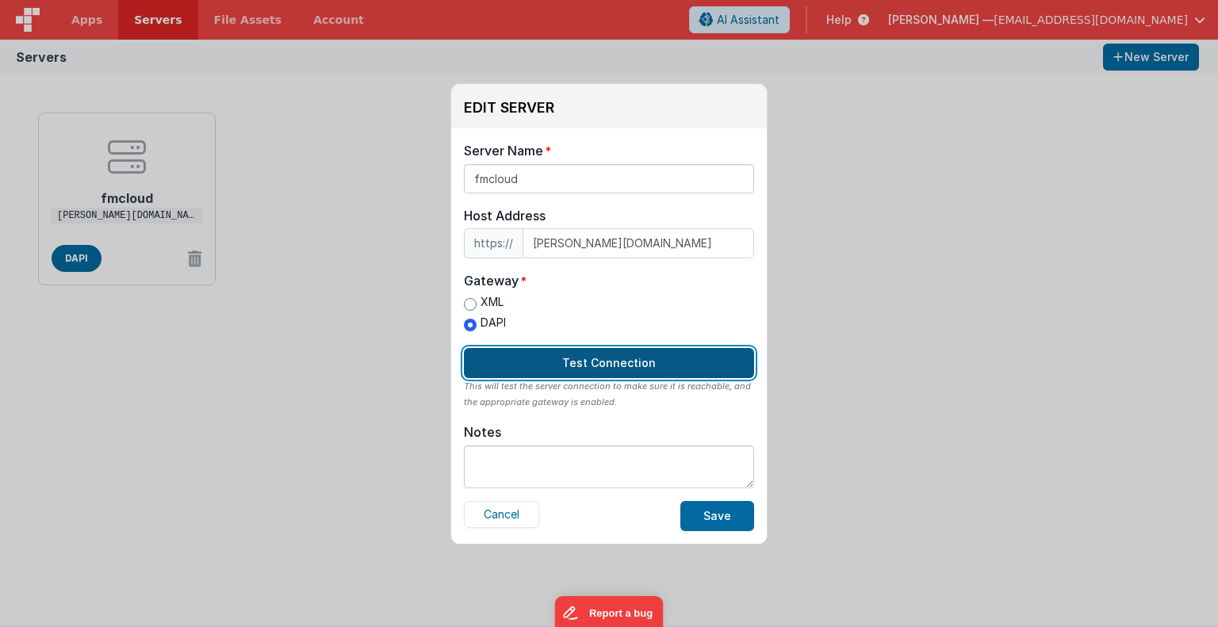
click at [546, 355] on button "Test Connection" at bounding box center [609, 363] width 290 height 30
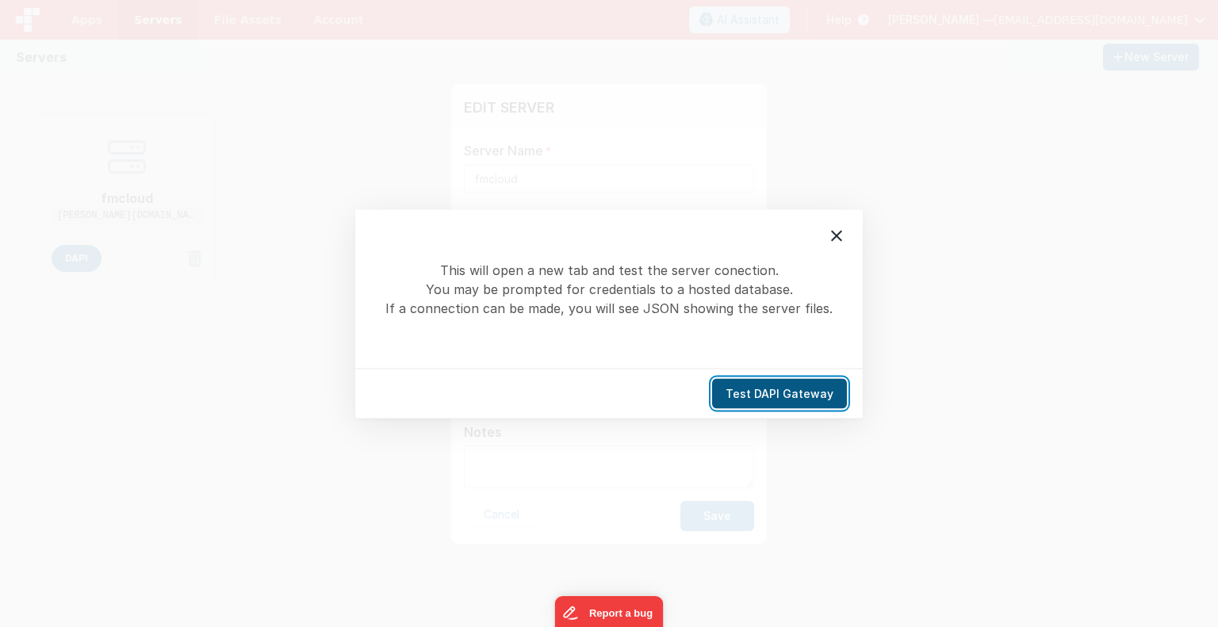
click at [745, 389] on button "Test DAPI Gateway" at bounding box center [779, 393] width 135 height 30
click at [841, 238] on icon at bounding box center [836, 235] width 19 height 19
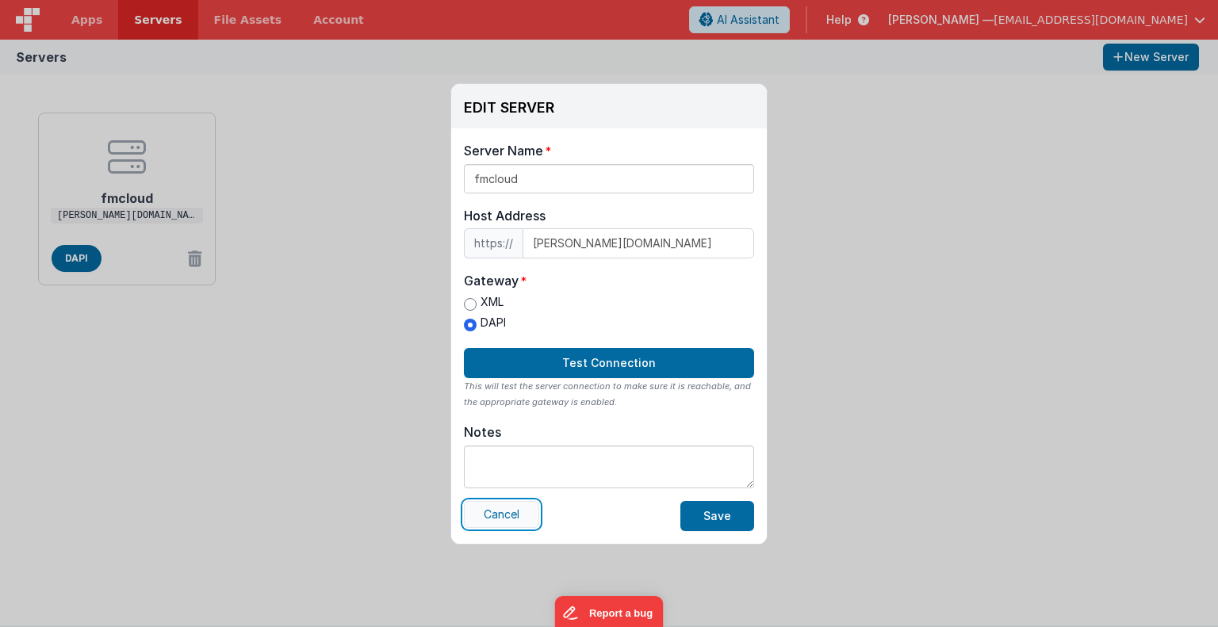
click at [498, 506] on button "Cancel" at bounding box center [501, 514] width 75 height 27
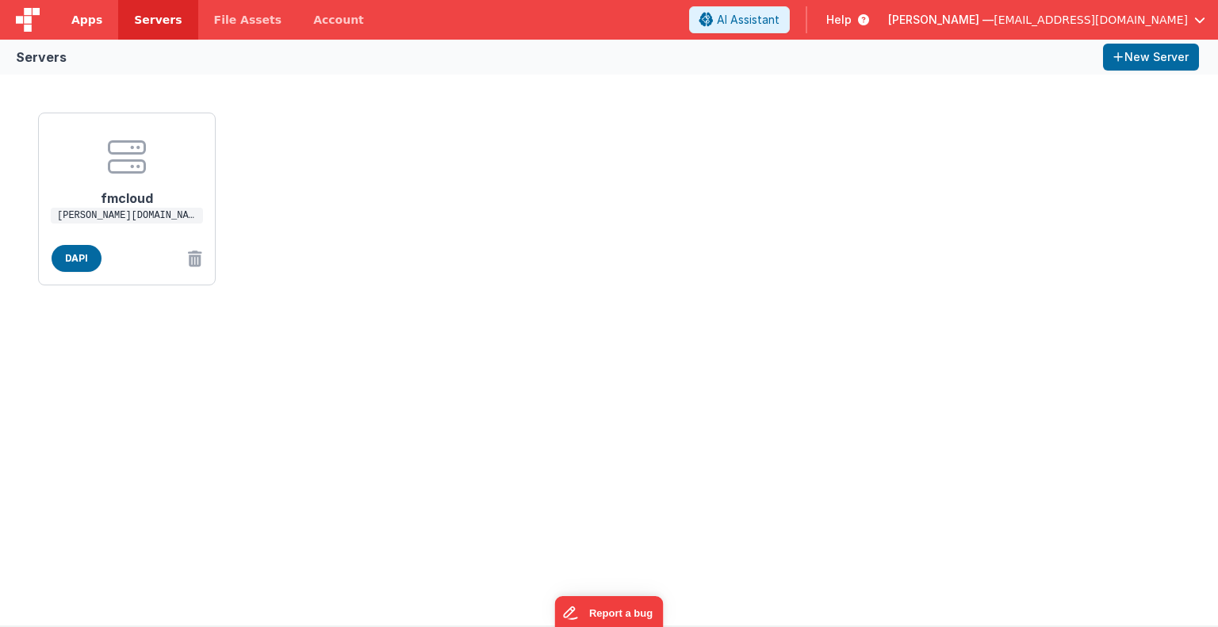
click at [85, 19] on span "Apps" at bounding box center [86, 20] width 31 height 16
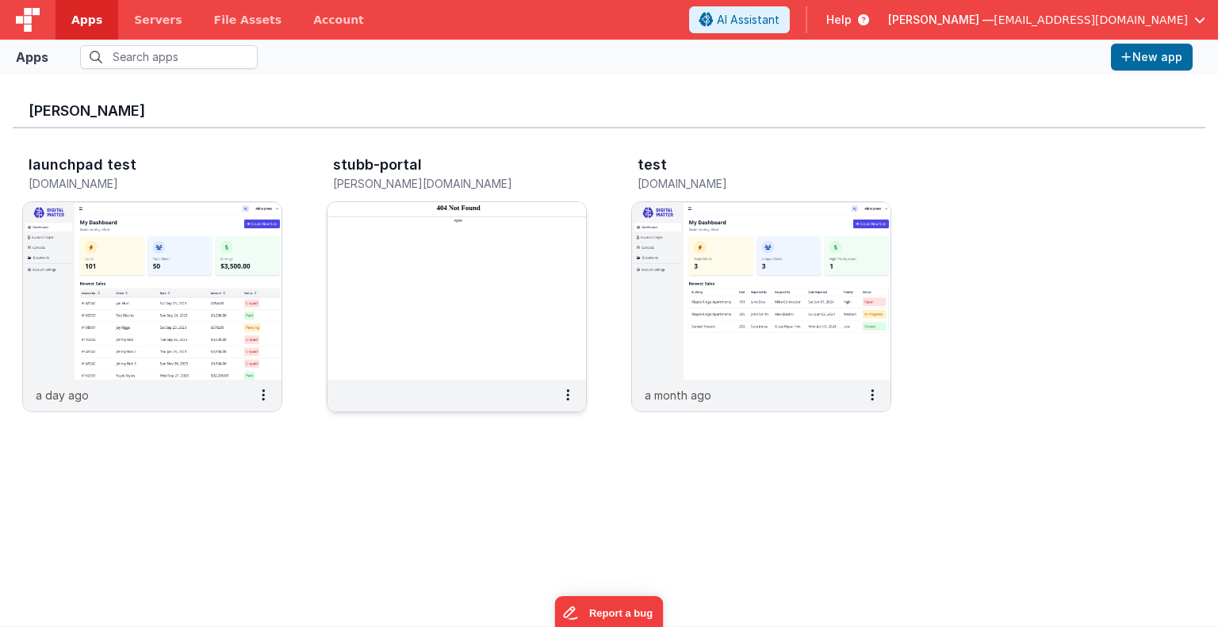
click at [441, 328] on img at bounding box center [457, 291] width 259 height 178
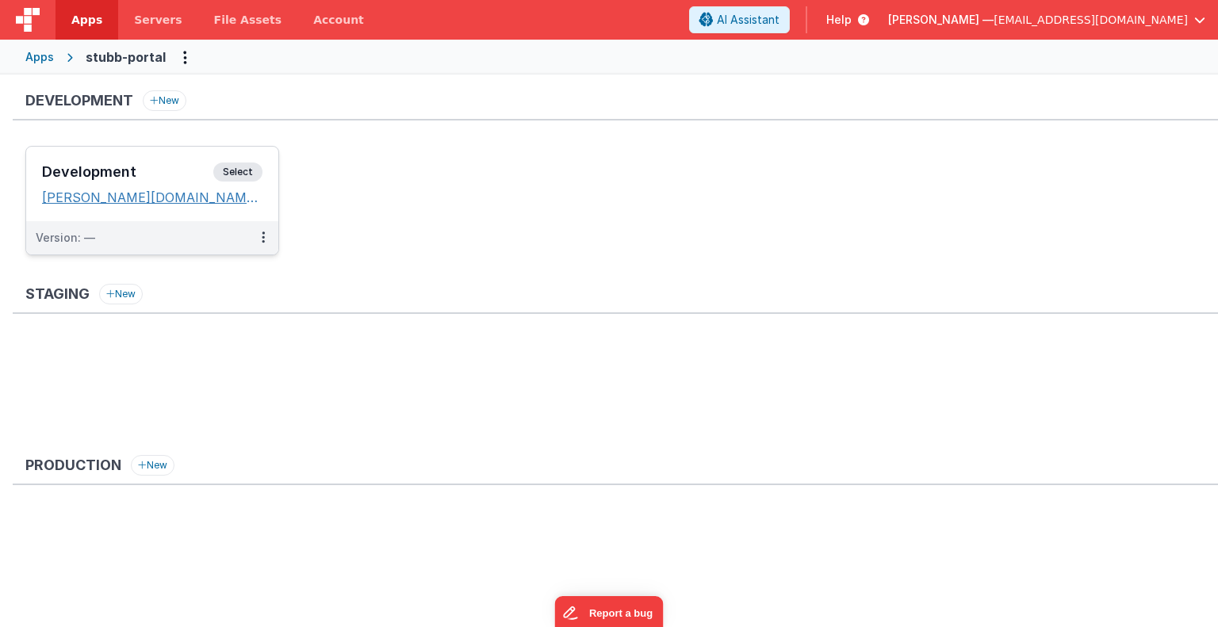
click at [187, 201] on link "[PERSON_NAME][DOMAIN_NAME]" at bounding box center [152, 198] width 220 height 16
click at [148, 25] on span "Servers" at bounding box center [158, 20] width 48 height 16
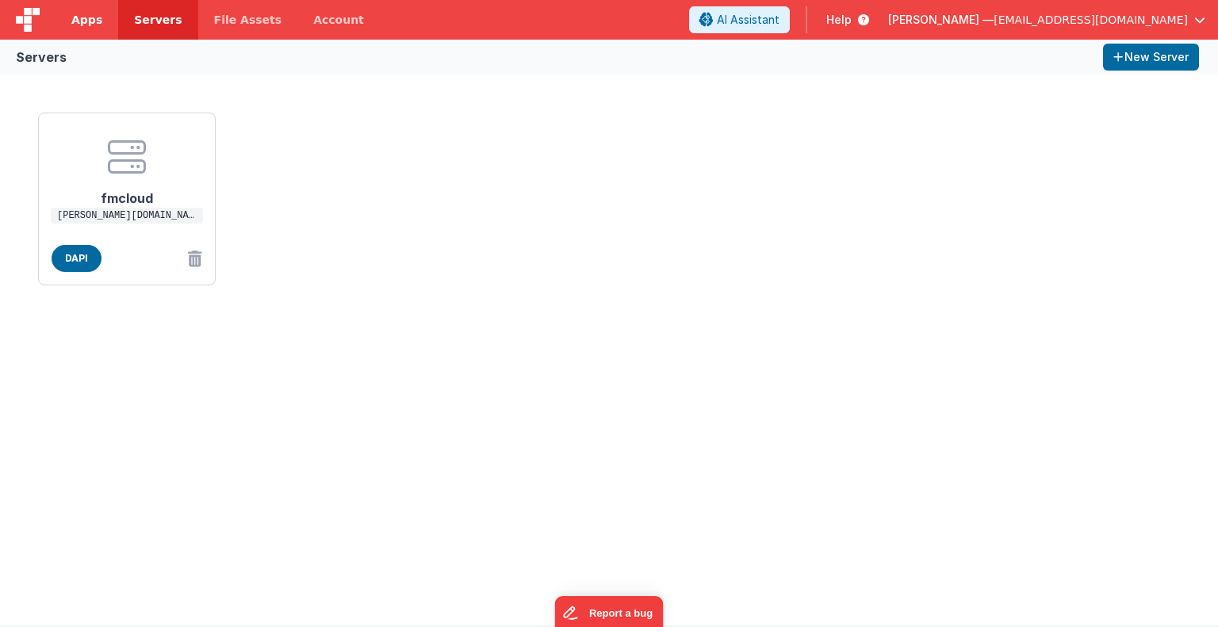
click at [92, 25] on span "Apps" at bounding box center [86, 20] width 31 height 16
